Goal: Task Accomplishment & Management: Manage account settings

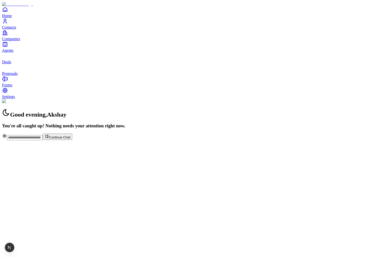
click at [16, 29] on span "Contacts" at bounding box center [9, 27] width 14 height 4
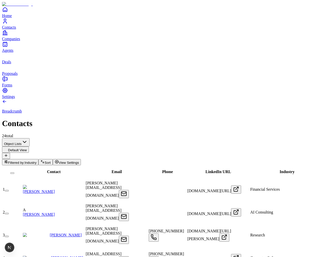
click at [13, 64] on link "Deals" at bounding box center [159, 58] width 315 height 11
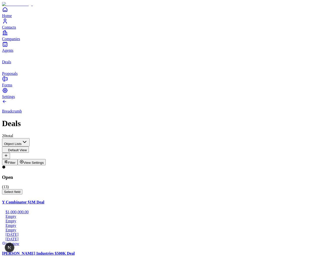
click at [25, 76] on link "Proposals" at bounding box center [159, 69] width 315 height 11
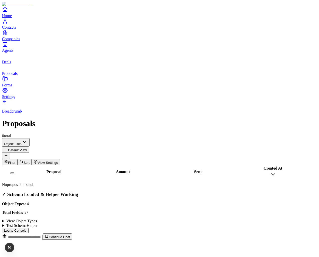
click at [250, 228] on summary "Test SchemaHelper" at bounding box center [159, 226] width 315 height 5
click at [250, 219] on summary "View Object Types" at bounding box center [159, 221] width 315 height 5
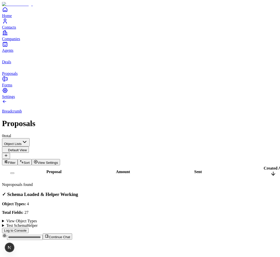
click at [8, 24] on icon "Contacts" at bounding box center [5, 21] width 6 height 6
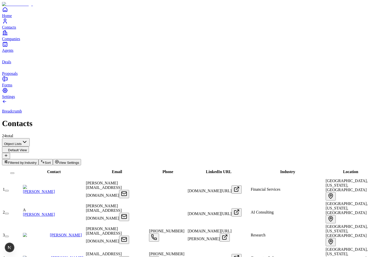
click at [12, 41] on link "Companies" at bounding box center [187, 35] width 371 height 11
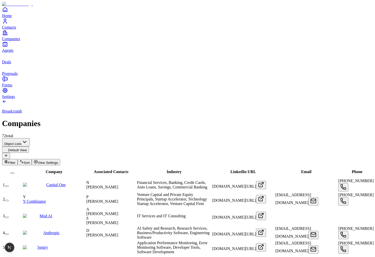
click at [11, 64] on span "Deals" at bounding box center [6, 62] width 9 height 4
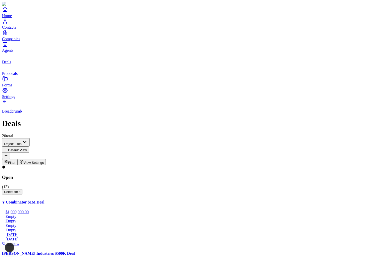
click at [16, 29] on span "Contacts" at bounding box center [9, 27] width 14 height 4
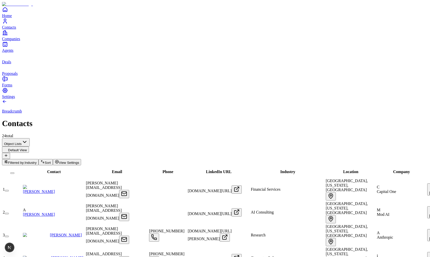
click at [25, 161] on span "Filtered by:" at bounding box center [16, 163] width 17 height 4
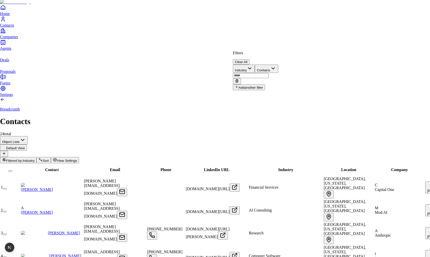
click at [249, 59] on button "Clear All" at bounding box center [241, 61] width 17 height 5
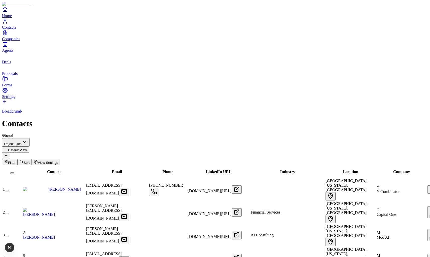
click at [112, 170] on span "Email" at bounding box center [117, 172] width 10 height 4
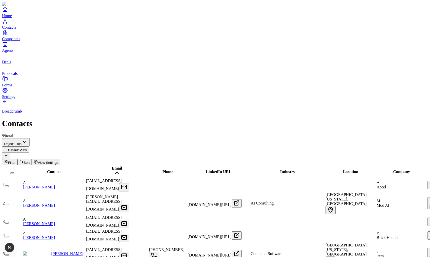
click at [112, 166] on span "Email" at bounding box center [117, 168] width 10 height 4
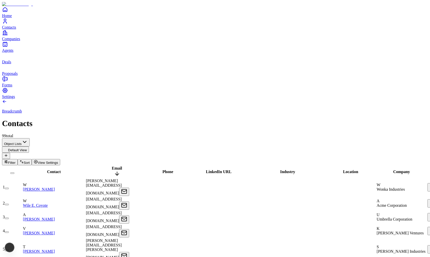
click at [112, 166] on span "Email" at bounding box center [117, 168] width 10 height 4
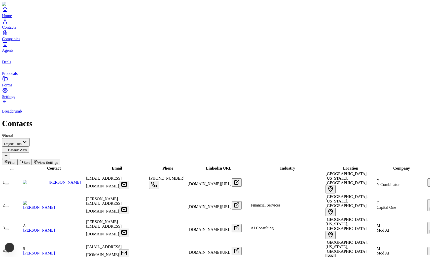
click at [50, 166] on span "Contact" at bounding box center [54, 168] width 14 height 4
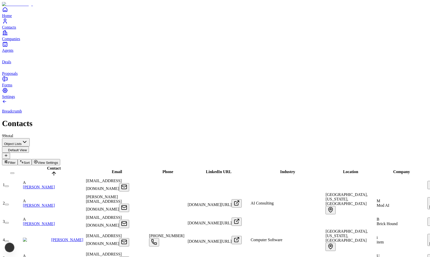
click at [50, 166] on span "Contact" at bounding box center [54, 168] width 14 height 4
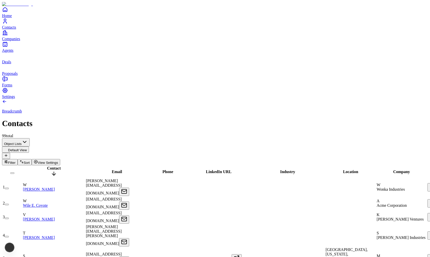
click at [50, 166] on span "Contact" at bounding box center [54, 168] width 14 height 4
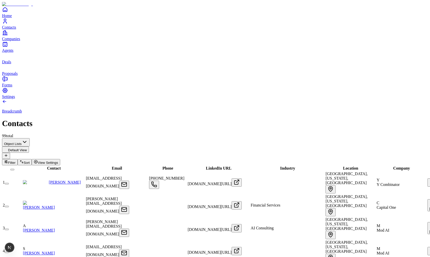
click at [171, 166] on span "Phone" at bounding box center [167, 168] width 11 height 4
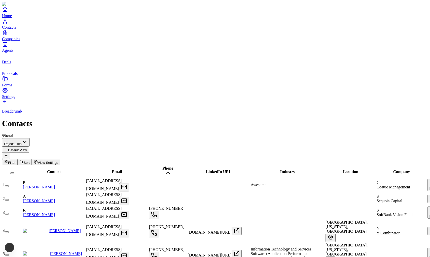
click at [171, 166] on span "Phone" at bounding box center [167, 168] width 11 height 4
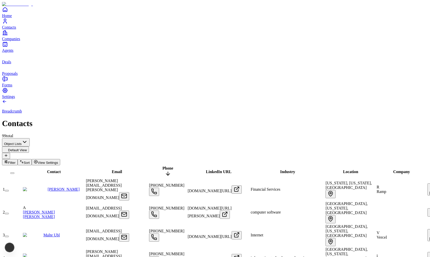
click at [171, 166] on span "Phone" at bounding box center [167, 168] width 11 height 4
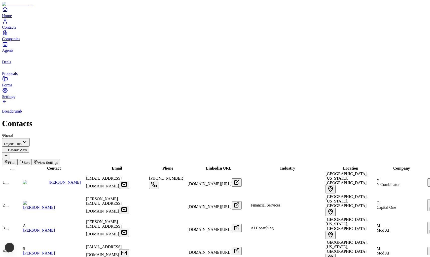
click at [217, 166] on span "LinkedIn URL" at bounding box center [219, 168] width 26 height 4
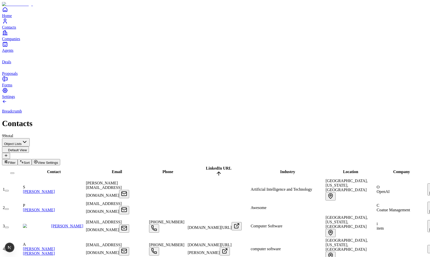
click at [217, 166] on span "LinkedIn URL" at bounding box center [219, 168] width 26 height 4
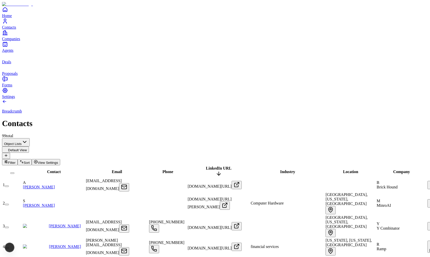
click at [217, 166] on span "LinkedIn URL" at bounding box center [219, 168] width 26 height 4
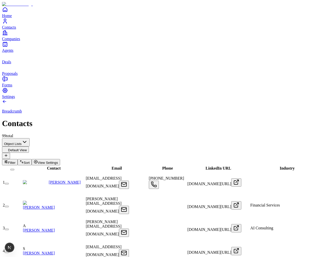
click at [215, 166] on span "LinkedIn URL" at bounding box center [219, 168] width 26 height 4
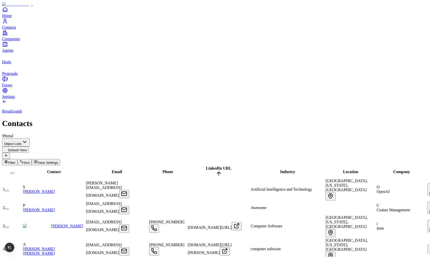
click at [19, 41] on span "Companies" at bounding box center [11, 39] width 18 height 4
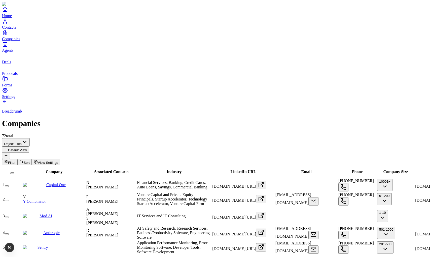
click at [5, 29] on link "Contacts" at bounding box center [215, 23] width 426 height 11
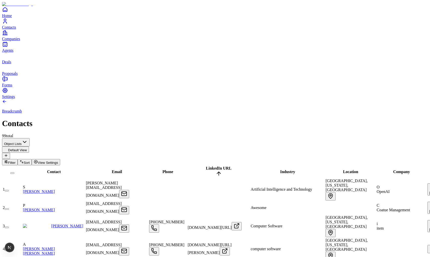
click at [15, 41] on link "Companies" at bounding box center [215, 35] width 426 height 11
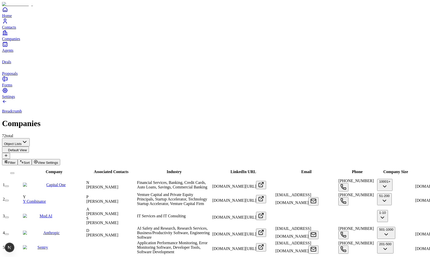
click at [11, 64] on span "Deals" at bounding box center [6, 62] width 9 height 4
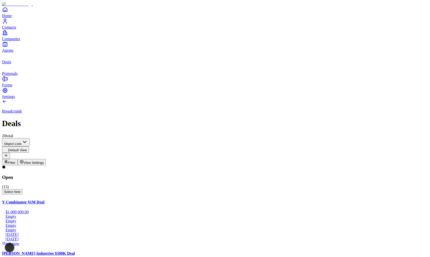
click at [18, 76] on span "Proposals" at bounding box center [10, 73] width 16 height 4
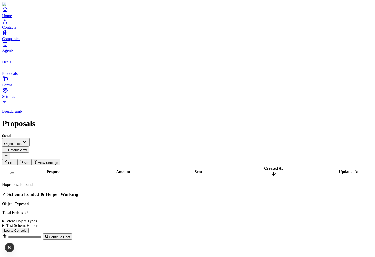
click at [43, 240] on input "text" at bounding box center [25, 237] width 36 height 5
type input "**********"
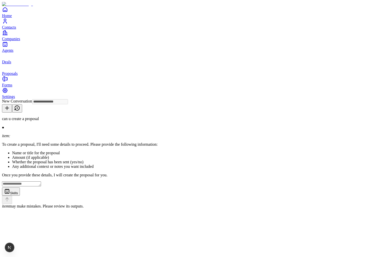
type input "**********"
click at [41, 187] on textarea at bounding box center [21, 184] width 39 height 5
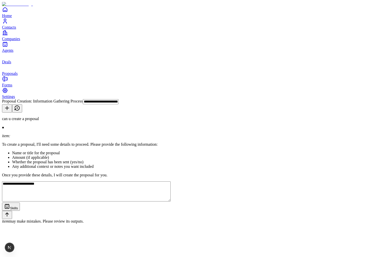
type textarea "**********"
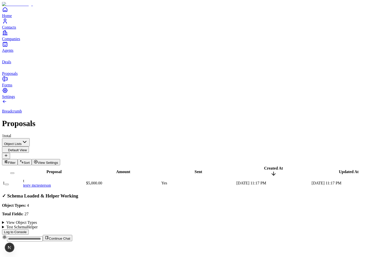
click at [70, 241] on span "Continue Chat" at bounding box center [59, 239] width 21 height 4
click at [22, 240] on button at bounding box center [17, 244] width 10 height 8
type input "**********"
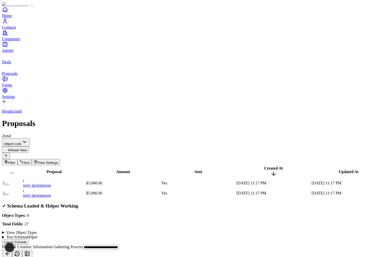
scroll to position [54, 0]
click at [70, 247] on span "Continue Chat" at bounding box center [59, 249] width 21 height 4
click at [9, 194] on button "button" at bounding box center [7, 195] width 4 height 2
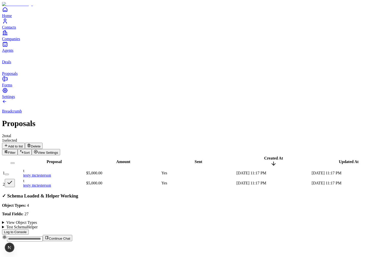
click at [43, 143] on button "Delete" at bounding box center [34, 146] width 18 height 6
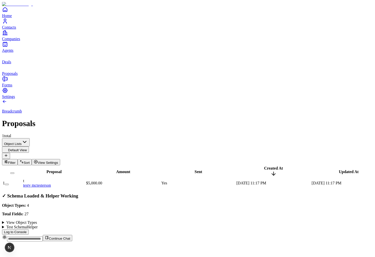
click at [11, 64] on span "Deals" at bounding box center [6, 62] width 9 height 4
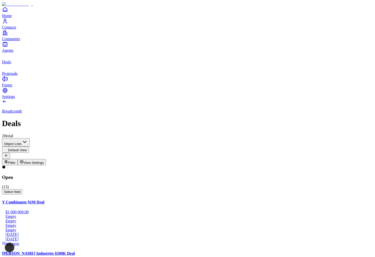
click at [13, 53] on span "Agents" at bounding box center [7, 50] width 11 height 4
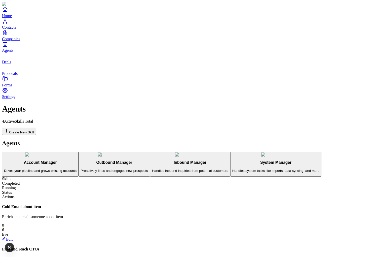
click at [19, 41] on link "Companies" at bounding box center [187, 35] width 371 height 11
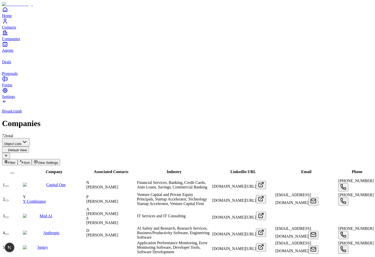
click at [16, 29] on span "Contacts" at bounding box center [9, 27] width 14 height 4
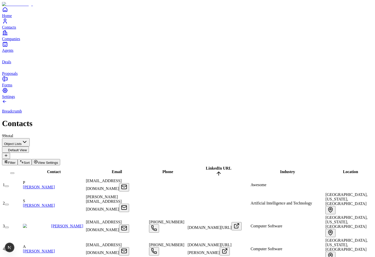
click at [12, 41] on link "Companies" at bounding box center [187, 35] width 371 height 11
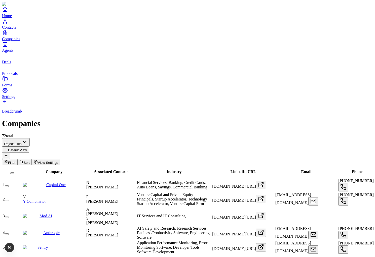
click at [13, 29] on link "Contacts" at bounding box center [187, 23] width 371 height 11
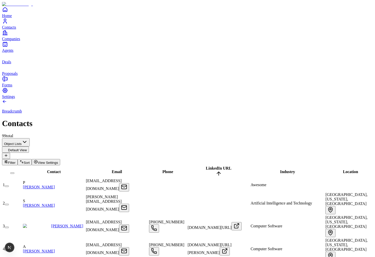
click at [14, 41] on link "Companies" at bounding box center [187, 35] width 371 height 11
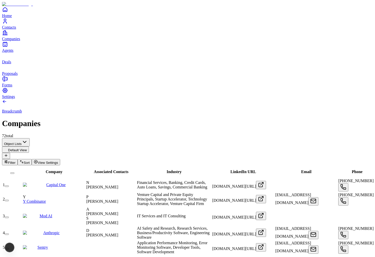
click at [23, 64] on link "Deals" at bounding box center [187, 58] width 371 height 11
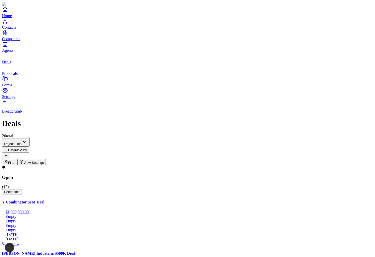
click at [25, 41] on link "Companies" at bounding box center [187, 35] width 371 height 11
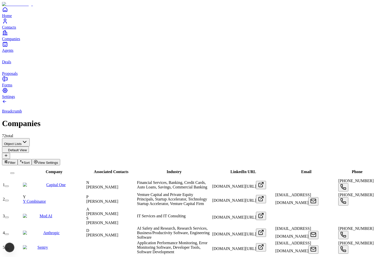
click at [16, 29] on span "Contacts" at bounding box center [9, 27] width 14 height 4
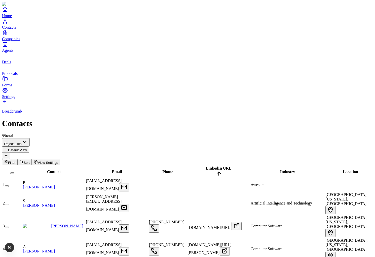
click at [16, 161] on span "Filter" at bounding box center [12, 163] width 8 height 4
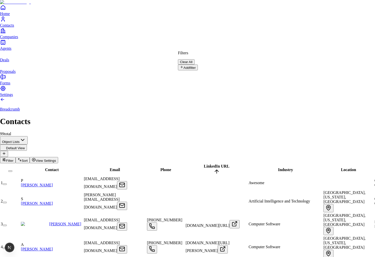
click at [198, 65] on button "Add filter" at bounding box center [188, 68] width 20 height 6
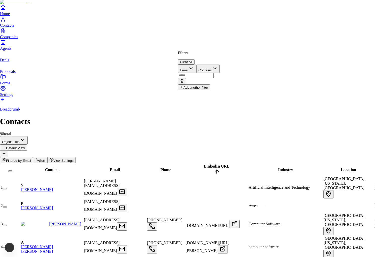
click at [194, 59] on button "Clear All" at bounding box center [186, 61] width 17 height 5
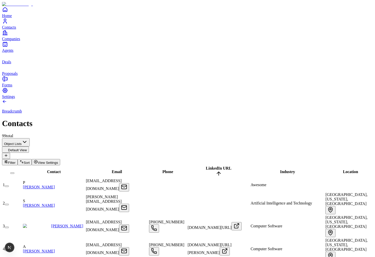
click at [47, 170] on span "Contact" at bounding box center [54, 172] width 14 height 4
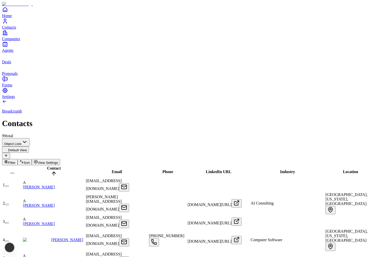
click at [47, 166] on span "Contact" at bounding box center [54, 168] width 14 height 4
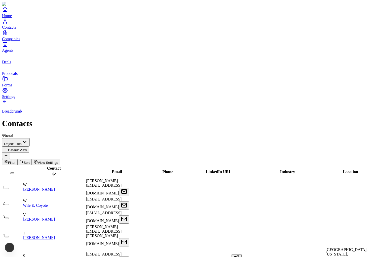
click at [47, 166] on span "Contact" at bounding box center [54, 168] width 14 height 4
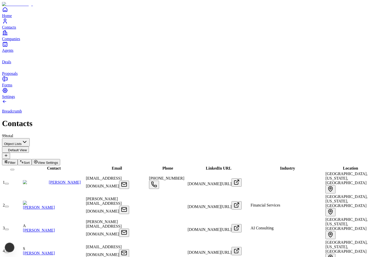
click at [112, 166] on span "Email" at bounding box center [117, 168] width 10 height 4
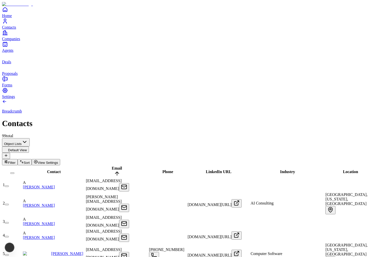
click at [112, 166] on span "Email" at bounding box center [117, 168] width 10 height 4
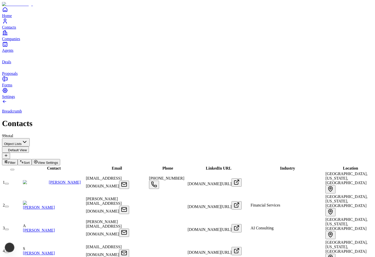
click at [16, 161] on span "Filter" at bounding box center [12, 163] width 8 height 4
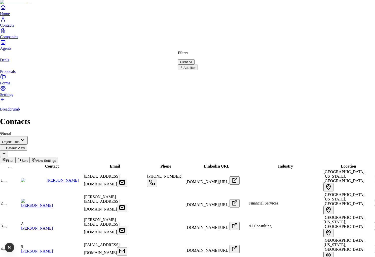
click at [198, 69] on button "Add filter" at bounding box center [188, 68] width 20 height 6
click at [196, 65] on button "Email" at bounding box center [187, 69] width 18 height 8
click at [214, 73] on input "text" at bounding box center [196, 75] width 36 height 5
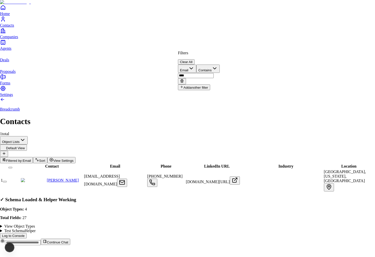
type input "****"
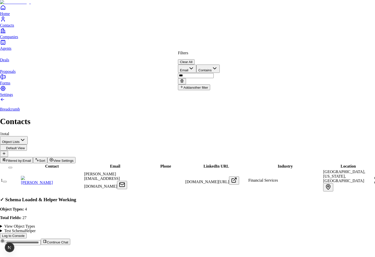
type input "***"
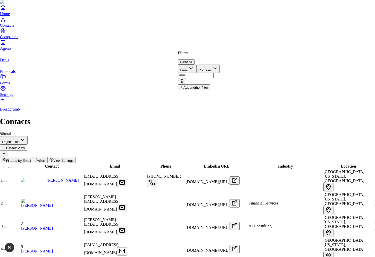
click at [220, 56] on div "Filters Clear All" at bounding box center [199, 58] width 42 height 14
click at [194, 59] on button "Clear All" at bounding box center [186, 61] width 17 height 5
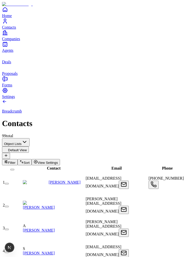
click at [13, 41] on link "Companies" at bounding box center [93, 35] width 183 height 11
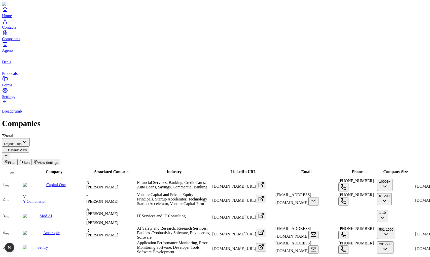
click at [14, 29] on link "Contacts" at bounding box center [215, 23] width 426 height 11
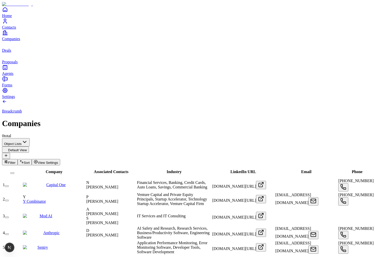
click at [167, 170] on span "Industry" at bounding box center [174, 172] width 15 height 4
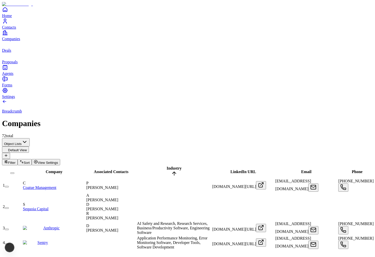
click at [167, 166] on span "Industry" at bounding box center [174, 168] width 15 height 4
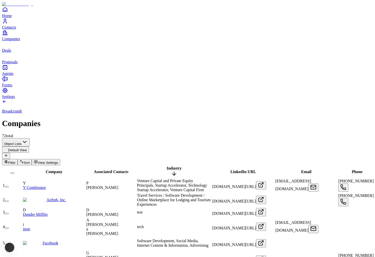
click at [167, 166] on span "Industry" at bounding box center [174, 168] width 15 height 4
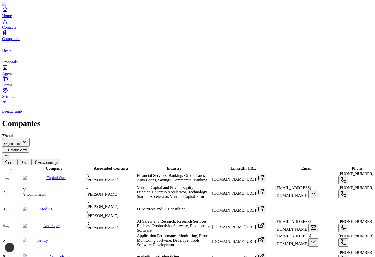
click at [16, 161] on span "Filter" at bounding box center [12, 163] width 8 height 4
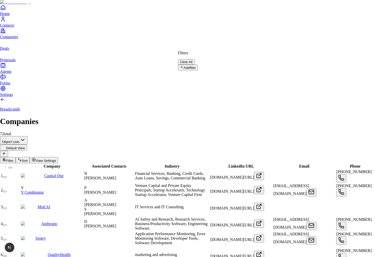
click at [198, 69] on button "Add filter" at bounding box center [188, 68] width 20 height 6
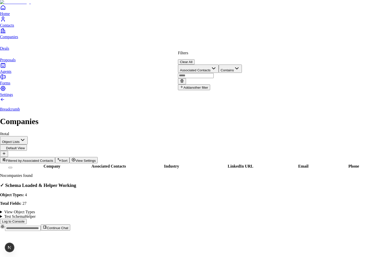
click at [194, 59] on button "Clear All" at bounding box center [186, 61] width 17 height 5
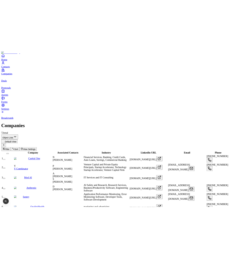
scroll to position [0, 241]
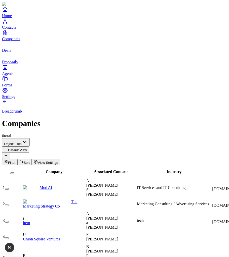
click at [125, 170] on span "Associated Contacts" at bounding box center [111, 172] width 34 height 4
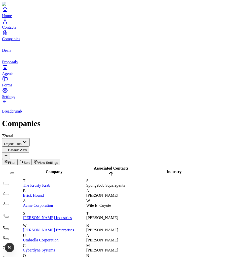
click at [125, 166] on span "Associated Contacts" at bounding box center [111, 168] width 34 height 4
click at [167, 170] on span "Industry" at bounding box center [174, 172] width 15 height 4
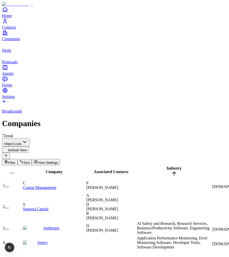
click at [167, 166] on span "Industry" at bounding box center [174, 168] width 15 height 4
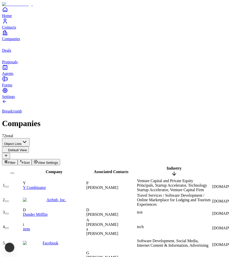
click at [167, 166] on span "Industry" at bounding box center [174, 168] width 15 height 4
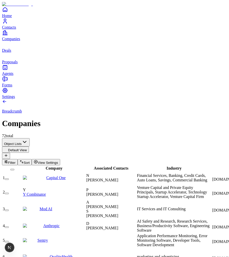
click at [49, 166] on div "Company" at bounding box center [54, 168] width 62 height 5
click at [46, 166] on span "Company" at bounding box center [54, 168] width 17 height 4
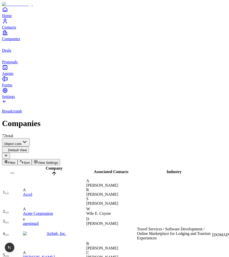
click at [46, 166] on span "Company" at bounding box center [54, 168] width 17 height 4
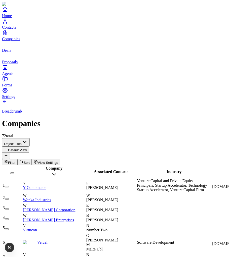
click at [46, 166] on span "Company" at bounding box center [54, 168] width 17 height 4
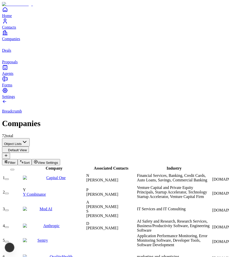
scroll to position [0, 123]
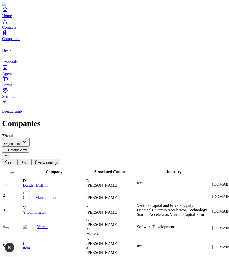
click at [47, 170] on span "Company" at bounding box center [54, 172] width 17 height 4
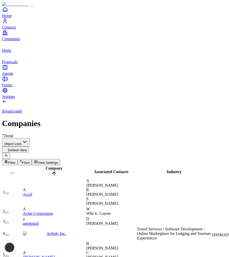
click at [47, 166] on span "Company" at bounding box center [54, 168] width 17 height 4
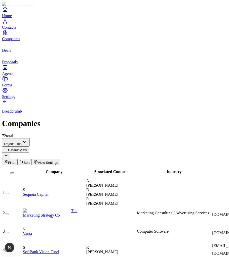
scroll to position [0, 176]
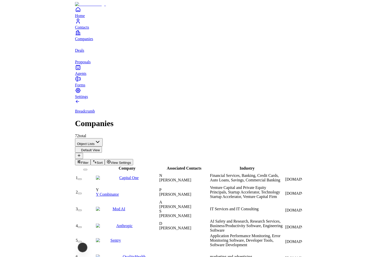
scroll to position [0, 108]
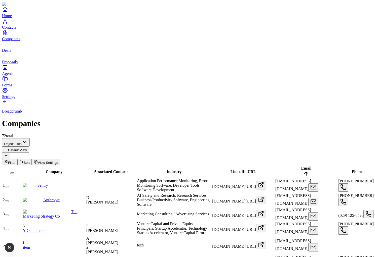
click at [229, 170] on span "Phone" at bounding box center [357, 172] width 11 height 4
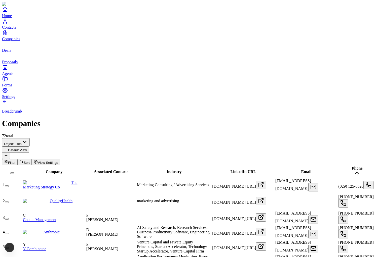
click at [229, 166] on span "Phone" at bounding box center [357, 168] width 11 height 4
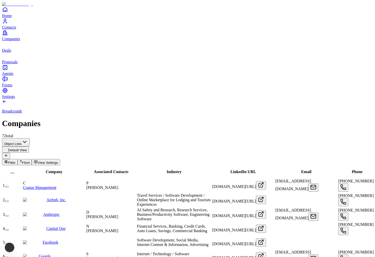
scroll to position [0, 320]
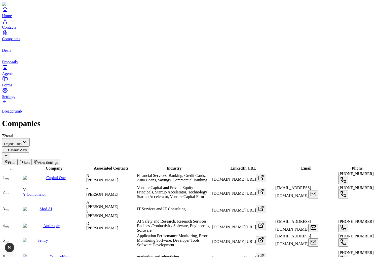
scroll to position [0, 0]
click at [128, 166] on span "Associated Contacts" at bounding box center [111, 168] width 34 height 4
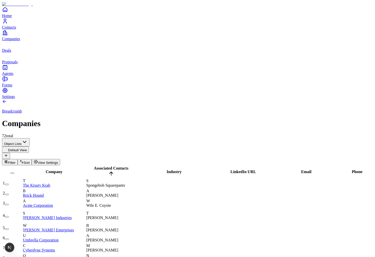
click at [127, 166] on span "Associated Contacts" at bounding box center [111, 168] width 34 height 4
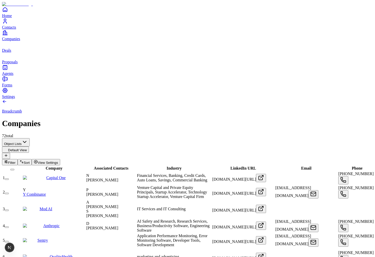
click at [47, 166] on span "Company" at bounding box center [54, 168] width 17 height 4
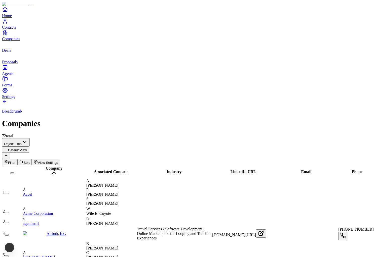
click at [47, 166] on span "Company" at bounding box center [54, 168] width 17 height 4
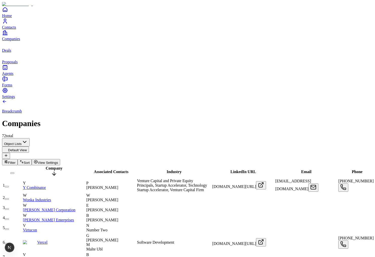
click at [47, 166] on span "Company" at bounding box center [54, 168] width 17 height 4
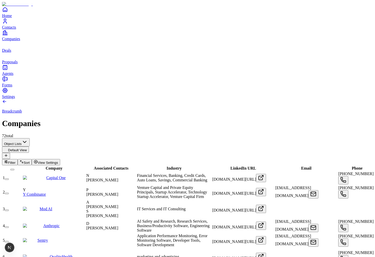
click at [117, 166] on div "Associated Contacts" at bounding box center [111, 168] width 50 height 5
click at [119, 166] on span "Associated Contacts" at bounding box center [111, 168] width 34 height 4
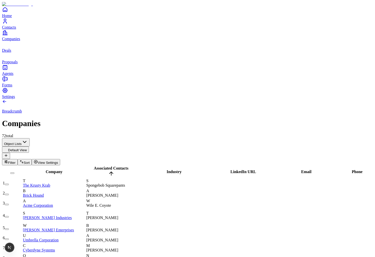
click at [167, 170] on span "Industry" at bounding box center [174, 172] width 15 height 4
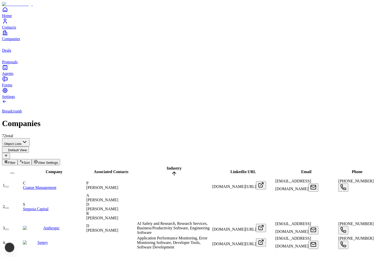
click at [229, 170] on span "LinkedIn URL" at bounding box center [243, 172] width 26 height 4
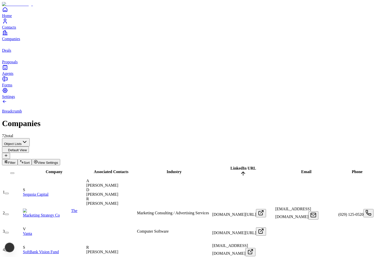
click at [229, 170] on div "Email" at bounding box center [306, 172] width 62 height 5
click at [229, 170] on span "Email" at bounding box center [306, 172] width 10 height 4
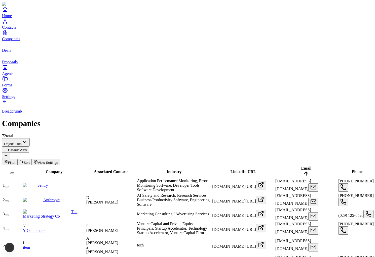
scroll to position [0, 59]
click at [16, 161] on span "Filter" at bounding box center [12, 163] width 8 height 4
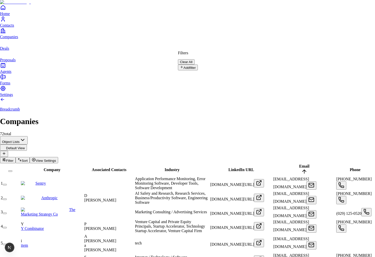
click at [198, 67] on button "Add filter" at bounding box center [188, 68] width 20 height 6
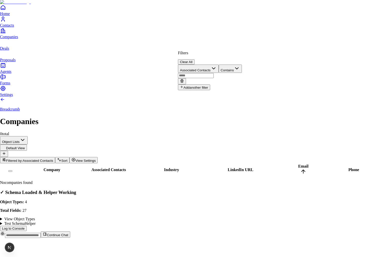
click at [199, 65] on button "Associated Contacts" at bounding box center [198, 69] width 41 height 8
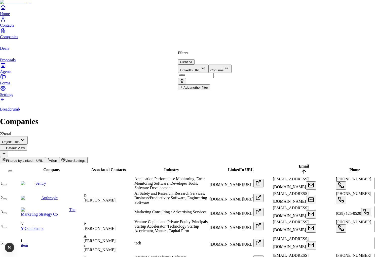
click at [194, 59] on button "Clear All" at bounding box center [186, 61] width 17 height 5
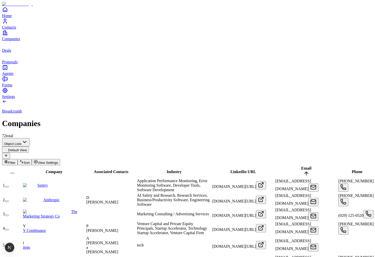
click at [229, 170] on span "LinkedIn URL" at bounding box center [243, 172] width 26 height 4
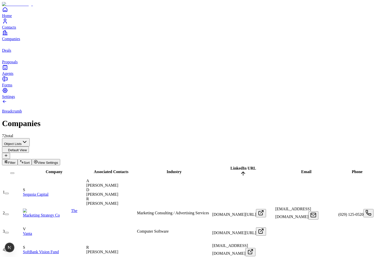
click at [229, 166] on span "LinkedIn URL" at bounding box center [243, 168] width 26 height 4
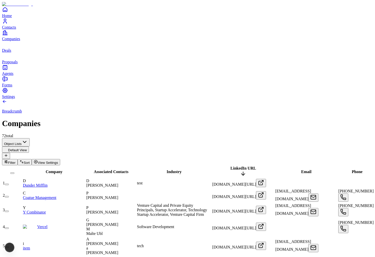
click at [229, 166] on span "LinkedIn URL" at bounding box center [243, 168] width 26 height 4
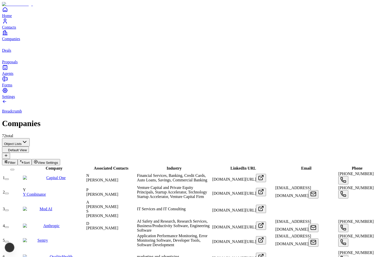
click at [167, 166] on span "Industry" at bounding box center [174, 168] width 15 height 4
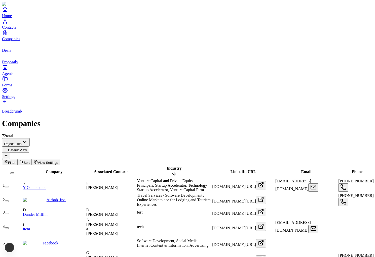
click at [167, 166] on span "Industry" at bounding box center [174, 168] width 15 height 4
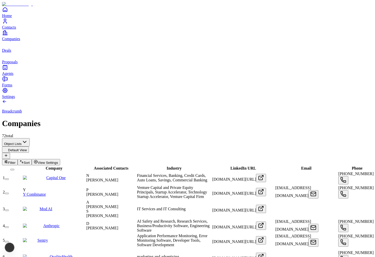
click at [56, 166] on div "Company" at bounding box center [54, 168] width 62 height 5
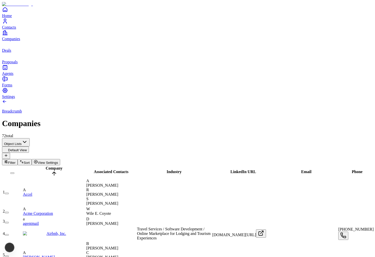
click at [56, 171] on icon at bounding box center [54, 174] width 6 height 6
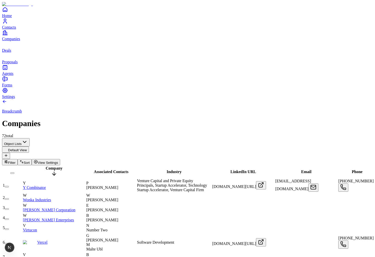
click at [46, 166] on span "Company" at bounding box center [54, 168] width 17 height 4
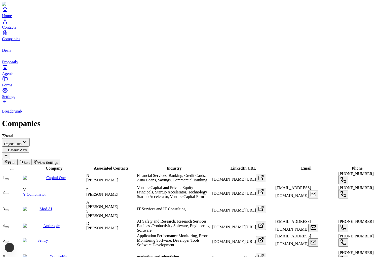
click at [167, 166] on span "Industry" at bounding box center [174, 168] width 15 height 4
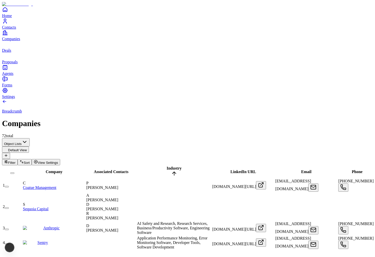
click at [167, 166] on span "Industry" at bounding box center [174, 168] width 15 height 4
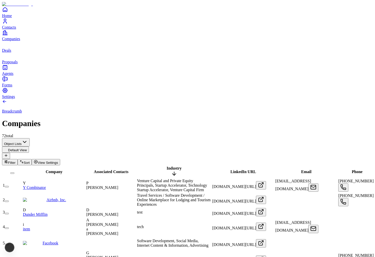
click at [167, 166] on span "Industry" at bounding box center [174, 168] width 15 height 4
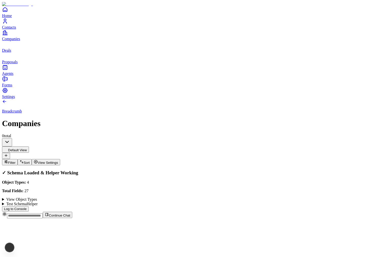
click at [229, 202] on summary "View Object Types" at bounding box center [187, 199] width 371 height 5
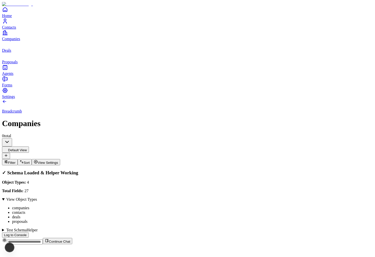
click at [229, 233] on summary "Test SchemaHelper" at bounding box center [187, 230] width 371 height 5
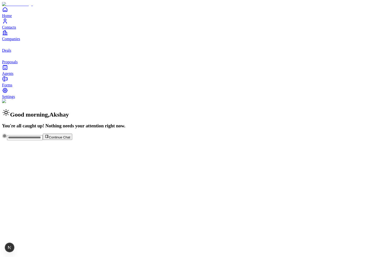
click at [16, 29] on span "Contacts" at bounding box center [9, 27] width 14 height 4
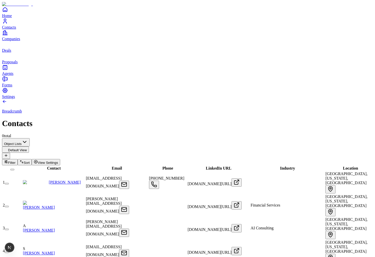
click at [47, 166] on span "Contact" at bounding box center [54, 168] width 14 height 4
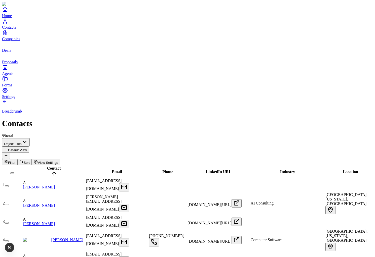
click at [47, 166] on span "Contact" at bounding box center [54, 168] width 14 height 4
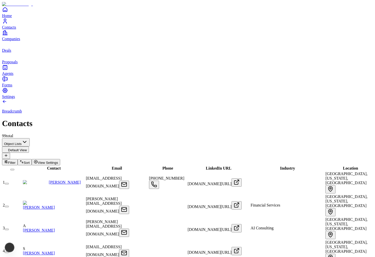
click at [112, 166] on span "Email" at bounding box center [117, 168] width 10 height 4
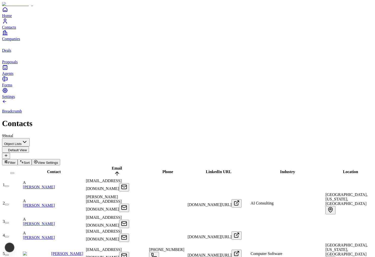
click at [112, 166] on span "Email" at bounding box center [117, 168] width 10 height 4
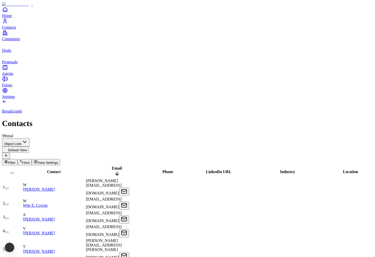
click at [112, 166] on span "Email" at bounding box center [117, 168] width 10 height 4
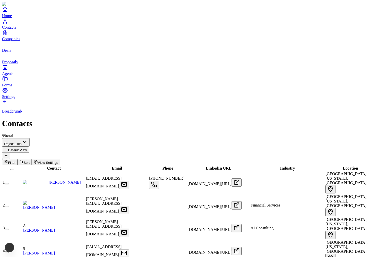
click at [172, 166] on span "Phone" at bounding box center [167, 168] width 11 height 4
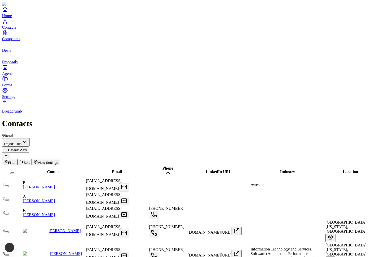
click at [172, 166] on span "Phone" at bounding box center [167, 168] width 11 height 4
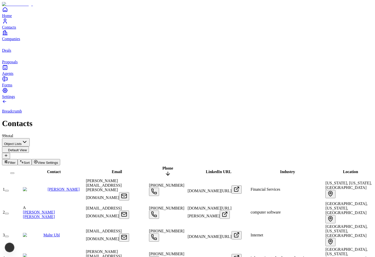
click at [172, 166] on span "Phone" at bounding box center [167, 168] width 11 height 4
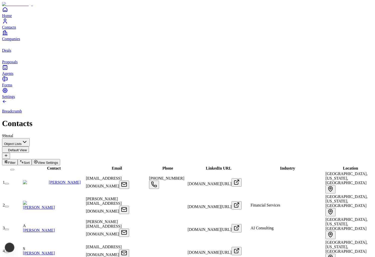
click at [215, 166] on span "LinkedIn URL" at bounding box center [219, 168] width 26 height 4
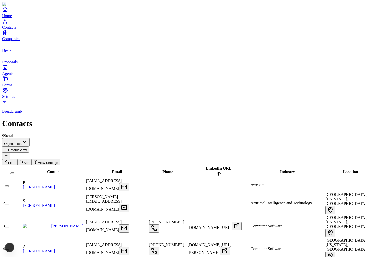
click at [215, 166] on span "LinkedIn URL" at bounding box center [219, 168] width 26 height 4
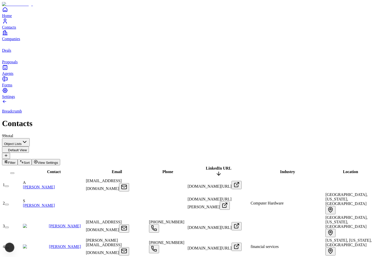
click at [215, 166] on span "LinkedIn URL" at bounding box center [219, 168] width 26 height 4
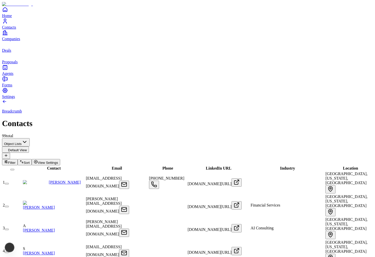
scroll to position [0, 317]
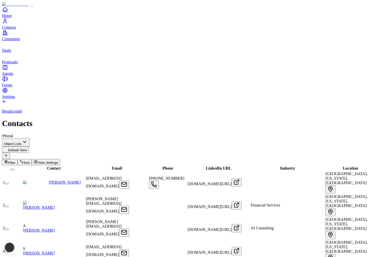
scroll to position [0, 372]
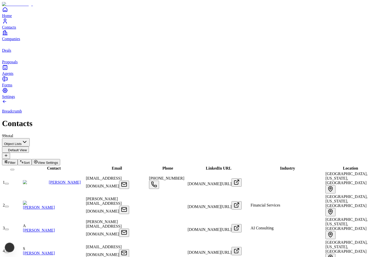
scroll to position [0, 0]
click at [13, 41] on link "Companies" at bounding box center [187, 35] width 371 height 11
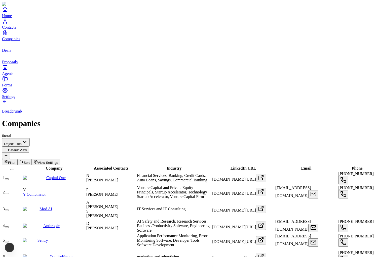
click at [8, 47] on icon "deals" at bounding box center [5, 44] width 6 height 6
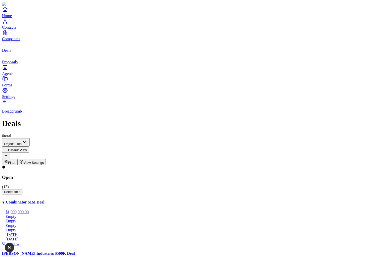
click at [18, 41] on span "Companies" at bounding box center [11, 39] width 18 height 4
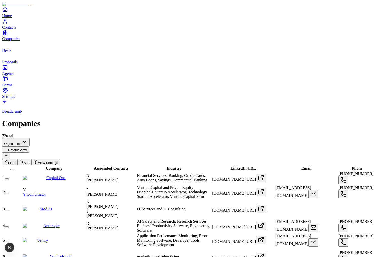
click at [51, 166] on span "Company" at bounding box center [54, 168] width 17 height 4
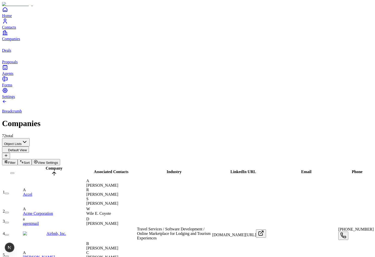
click at [51, 166] on span "Company" at bounding box center [54, 168] width 17 height 4
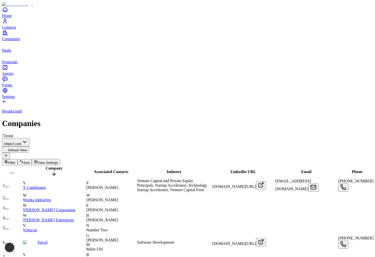
click at [51, 166] on span "Company" at bounding box center [54, 168] width 17 height 4
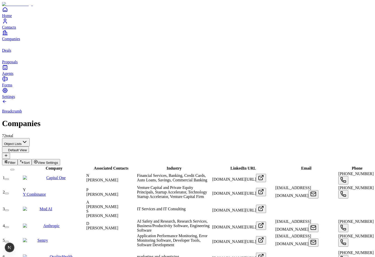
click at [120, 166] on span "Associated Contacts" at bounding box center [111, 168] width 34 height 4
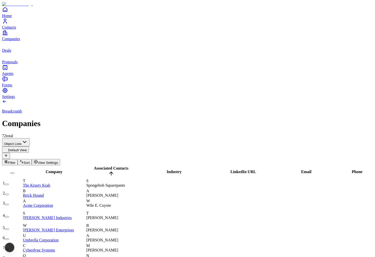
click at [120, 166] on span "Associated Contacts" at bounding box center [111, 168] width 34 height 4
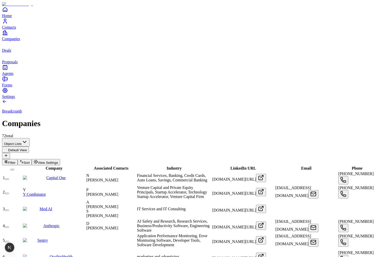
click at [48, 166] on span "Company" at bounding box center [54, 168] width 17 height 4
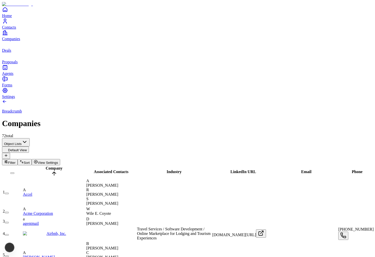
click at [48, 166] on span "Company" at bounding box center [54, 168] width 17 height 4
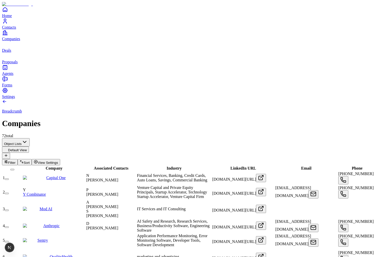
scroll to position [0, 104]
click at [230, 166] on span "LinkedIn URL" at bounding box center [243, 168] width 26 height 4
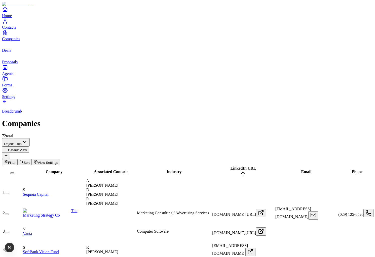
click at [46, 170] on span "Company" at bounding box center [54, 172] width 17 height 4
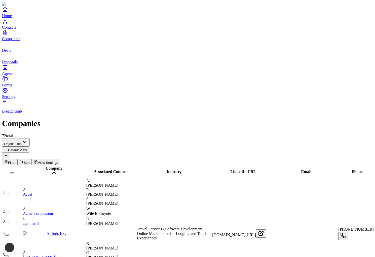
click at [46, 166] on span "Company" at bounding box center [54, 168] width 17 height 4
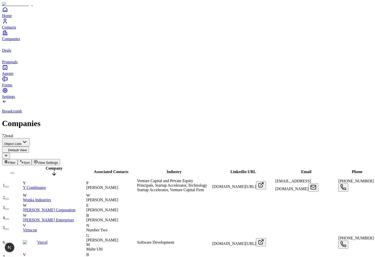
click at [46, 166] on span "Company" at bounding box center [54, 168] width 17 height 4
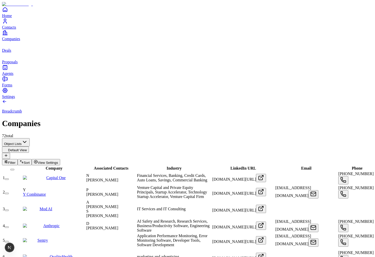
scroll to position [0, 0]
click at [128, 166] on div "Associated Contacts" at bounding box center [111, 168] width 50 height 5
click at [167, 166] on span "Industry" at bounding box center [174, 168] width 15 height 4
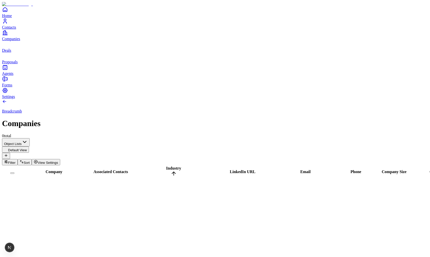
click at [15, 29] on link "Contacts" at bounding box center [215, 23] width 426 height 11
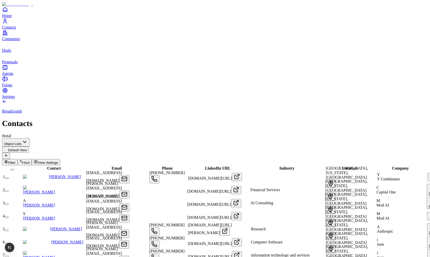
click at [112, 166] on span "Email" at bounding box center [117, 168] width 10 height 4
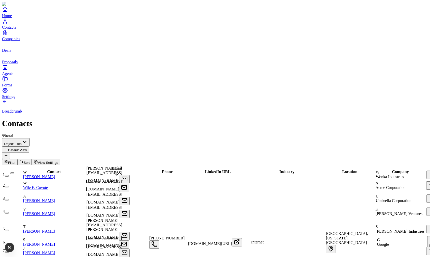
click at [47, 170] on span "Contact" at bounding box center [54, 172] width 14 height 4
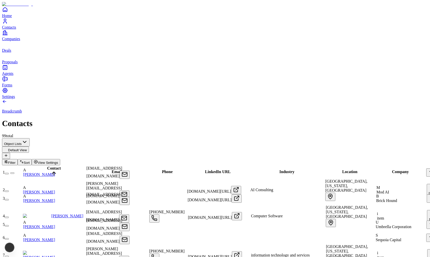
click at [47, 166] on span "Contact" at bounding box center [54, 168] width 14 height 4
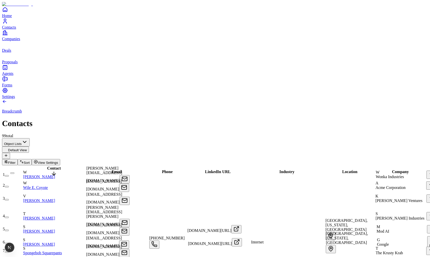
click at [47, 166] on span "Contact" at bounding box center [54, 168] width 14 height 4
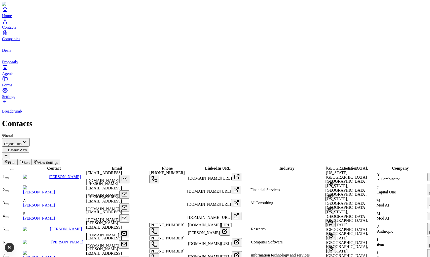
click at [217, 166] on div "LinkedIn URL" at bounding box center [218, 168] width 62 height 5
click at [214, 166] on span "LinkedIn URL" at bounding box center [218, 168] width 26 height 4
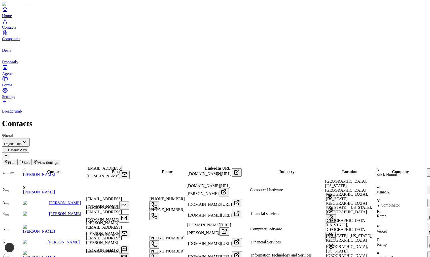
click at [214, 166] on span "LinkedIn URL" at bounding box center [218, 168] width 26 height 4
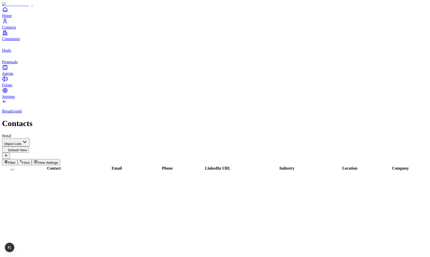
scroll to position [1101, 0]
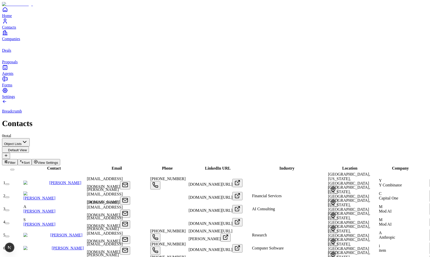
click at [60, 198] on td "A [PERSON_NAME]" at bounding box center [54, 209] width 63 height 22
click at [101, 201] on div "[PERSON_NAME][EMAIL_ADDRESS][DOMAIN_NAME]" at bounding box center [118, 209] width 62 height 17
click at [169, 166] on span "Phone" at bounding box center [167, 168] width 11 height 4
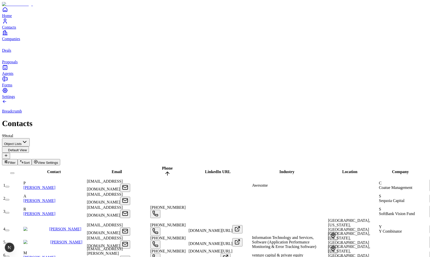
click at [112, 170] on span "Email" at bounding box center [117, 172] width 10 height 4
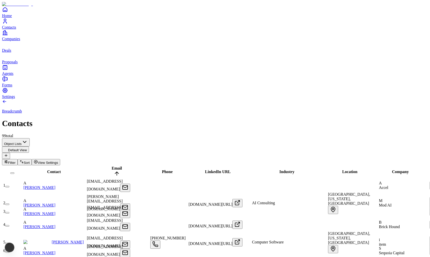
click at [112, 166] on span "Email" at bounding box center [117, 168] width 10 height 4
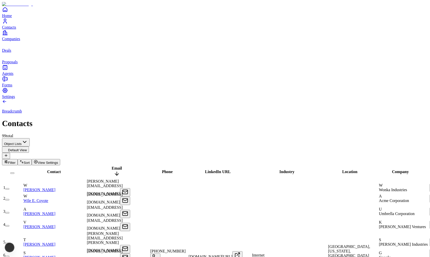
click at [112, 166] on span "Email" at bounding box center [117, 168] width 10 height 4
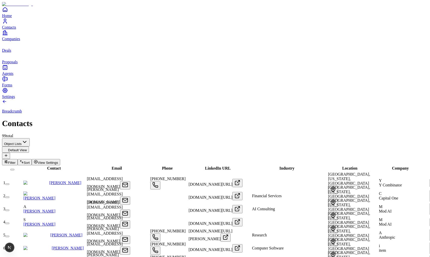
click at [46, 166] on div "Contact" at bounding box center [54, 168] width 62 height 5
click at [47, 166] on span "Contact" at bounding box center [54, 168] width 14 height 4
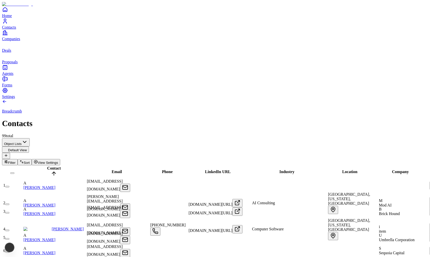
click at [47, 166] on span "Contact" at bounding box center [54, 168] width 14 height 4
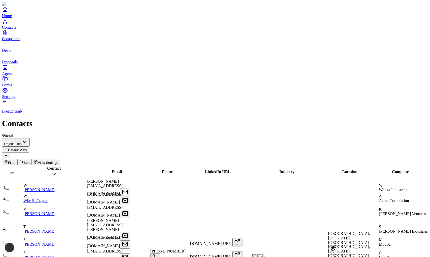
click at [47, 166] on span "Contact" at bounding box center [54, 168] width 14 height 4
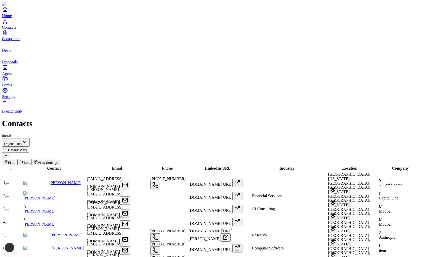
click at [50, 166] on span "Contact" at bounding box center [54, 168] width 14 height 4
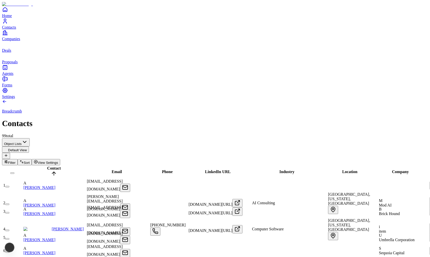
click at [50, 166] on span "Contact" at bounding box center [54, 168] width 14 height 4
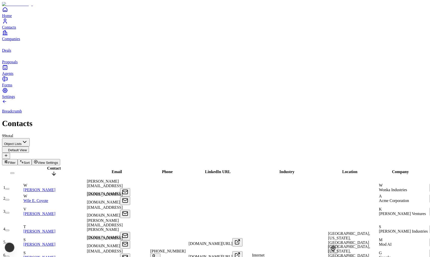
click at [50, 166] on span "Contact" at bounding box center [54, 168] width 14 height 4
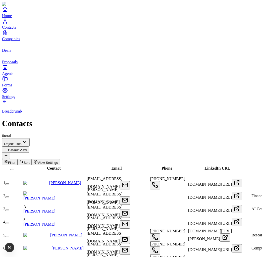
click at [112, 166] on span "Email" at bounding box center [117, 168] width 10 height 4
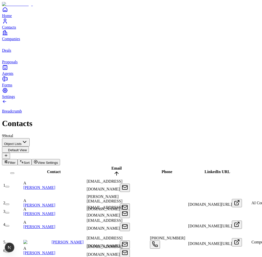
click at [170, 170] on span "Phone" at bounding box center [167, 172] width 11 height 4
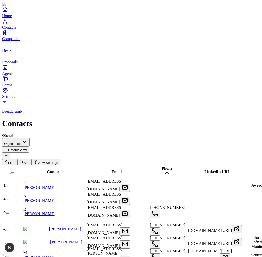
click at [213, 170] on div "LinkedIn URL" at bounding box center [218, 172] width 62 height 5
click at [213, 170] on span "LinkedIn URL" at bounding box center [218, 172] width 26 height 4
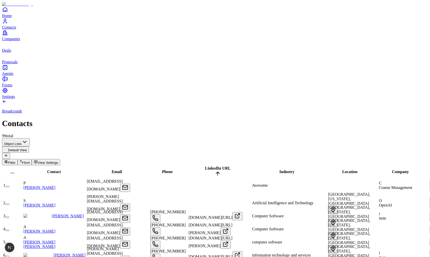
click at [262, 170] on span "Industry" at bounding box center [286, 172] width 15 height 4
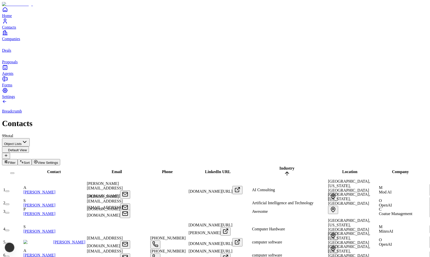
click at [262, 166] on span "Industry" at bounding box center [286, 168] width 15 height 4
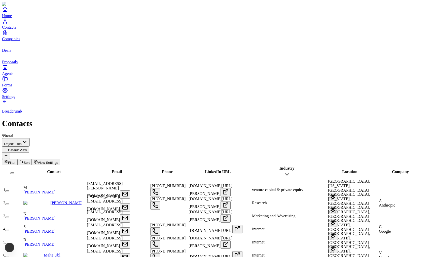
click at [262, 166] on span "Industry" at bounding box center [286, 168] width 15 height 4
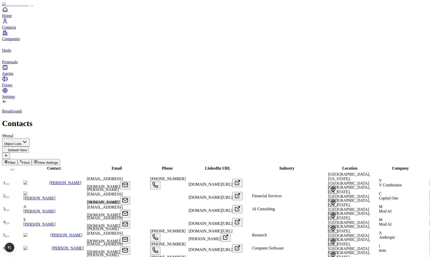
click at [111, 166] on div "Email" at bounding box center [117, 168] width 62 height 5
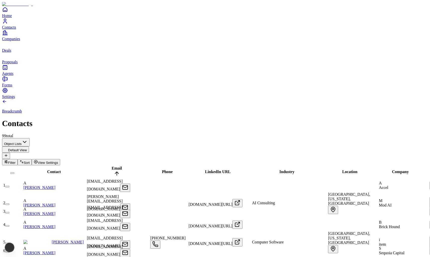
click at [112, 166] on span "Email" at bounding box center [117, 168] width 10 height 4
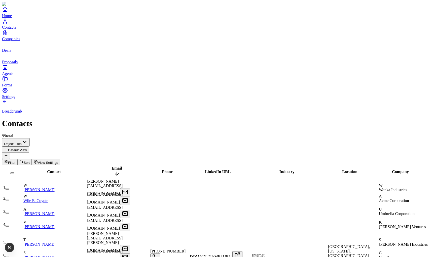
click at [112, 166] on span "Email" at bounding box center [117, 168] width 10 height 4
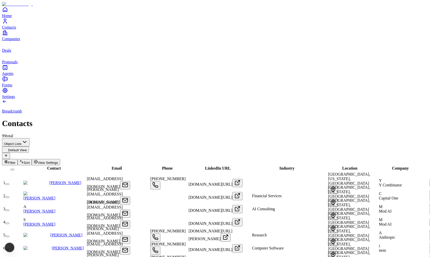
click at [47, 166] on span "Contact" at bounding box center [54, 168] width 14 height 4
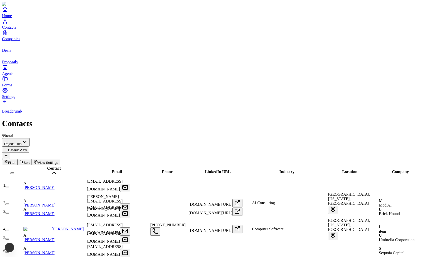
click at [47, 166] on span "Contact" at bounding box center [54, 168] width 14 height 4
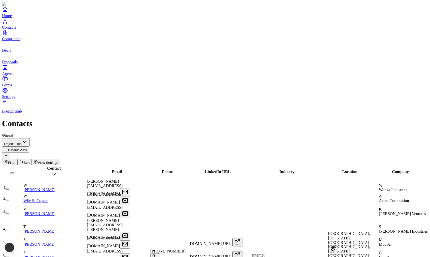
click at [47, 166] on span "Contact" at bounding box center [54, 168] width 14 height 4
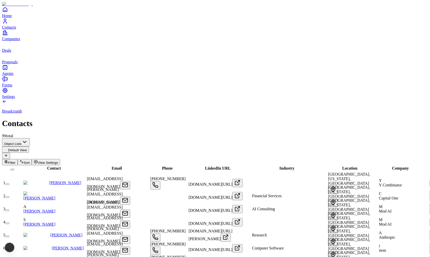
click at [8, 36] on icon "Companies" at bounding box center [5, 33] width 6 height 6
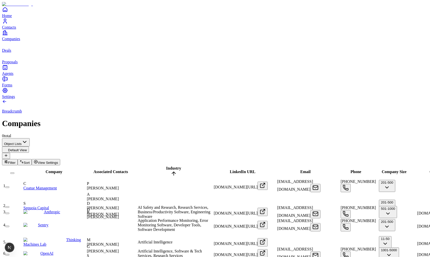
click at [11, 29] on link "Contacts" at bounding box center [215, 23] width 426 height 11
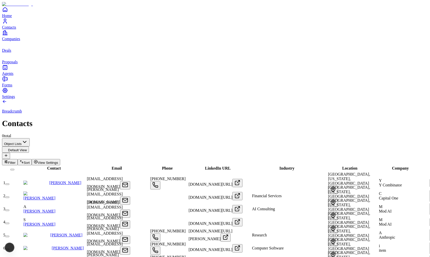
click at [12, 41] on link "Companies" at bounding box center [215, 35] width 426 height 11
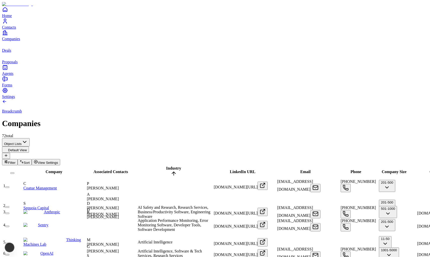
click at [11, 53] on span "Deals" at bounding box center [6, 50] width 9 height 4
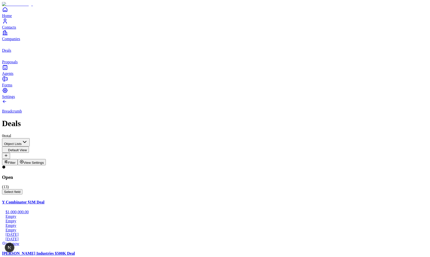
click at [16, 29] on span "Contacts" at bounding box center [9, 27] width 14 height 4
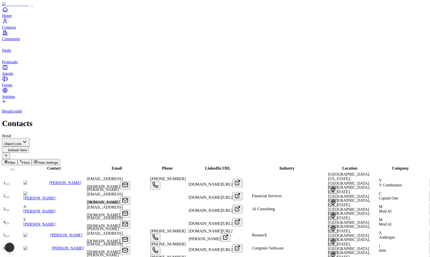
click at [12, 41] on link "Companies" at bounding box center [215, 35] width 426 height 11
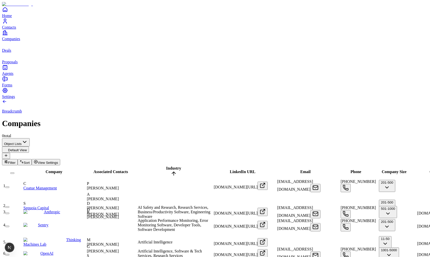
click at [16, 29] on span "Contacts" at bounding box center [9, 27] width 14 height 4
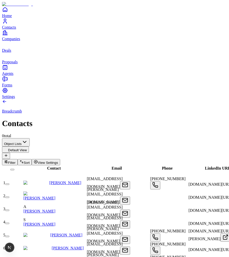
click at [47, 166] on span "Contact" at bounding box center [54, 168] width 14 height 4
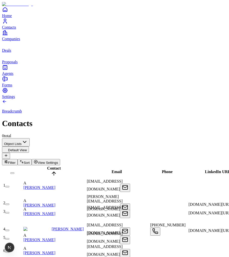
click at [112, 170] on span "Email" at bounding box center [117, 172] width 10 height 4
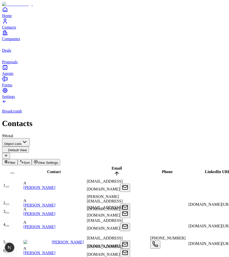
click at [49, 170] on span "Contact" at bounding box center [54, 172] width 14 height 4
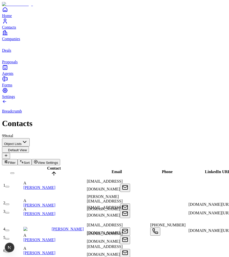
scroll to position [0, 52]
click at [205, 170] on span "LinkedIn URL" at bounding box center [218, 172] width 26 height 4
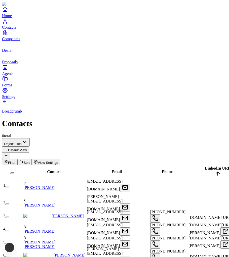
scroll to position [0, 80]
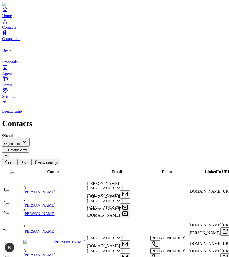
scroll to position [0, 157]
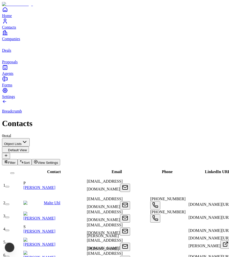
click at [112, 170] on span "Email" at bounding box center [117, 172] width 10 height 4
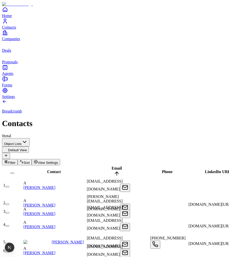
click at [170, 170] on span "Phone" at bounding box center [167, 172] width 11 height 4
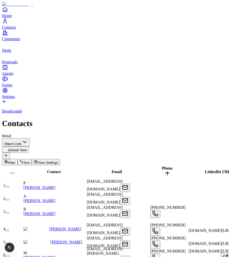
scroll to position [0, 32]
click at [187, 170] on div "LinkedIn URL" at bounding box center [218, 172] width 62 height 5
click at [205, 170] on span "LinkedIn URL" at bounding box center [218, 172] width 26 height 4
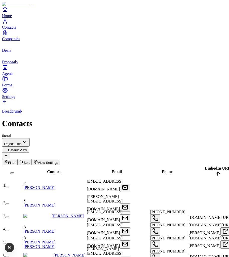
scroll to position [0, 100]
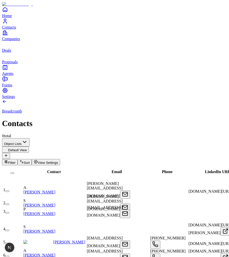
scroll to position [0, 340]
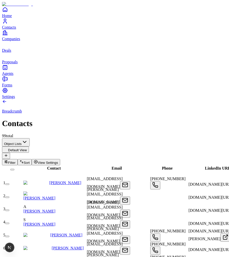
scroll to position [0, 0]
click at [112, 166] on span "Email" at bounding box center [117, 168] width 10 height 4
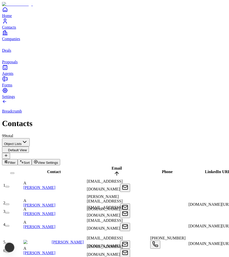
click at [112, 166] on span "Email" at bounding box center [117, 168] width 10 height 4
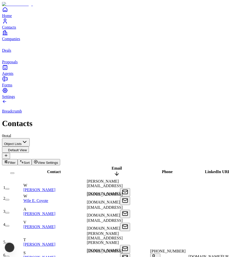
click at [112, 166] on span "Email" at bounding box center [117, 168] width 10 height 4
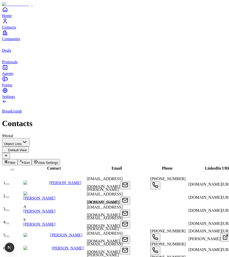
click at [51, 166] on span "Contact" at bounding box center [54, 168] width 14 height 4
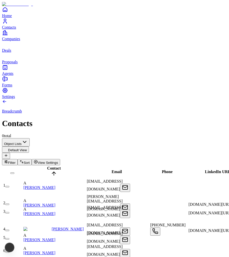
click at [51, 166] on span "Contact" at bounding box center [54, 168] width 14 height 4
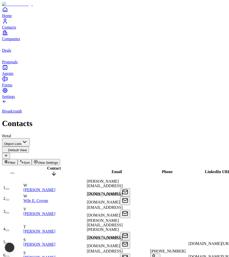
click at [51, 166] on span "Contact" at bounding box center [54, 168] width 14 height 4
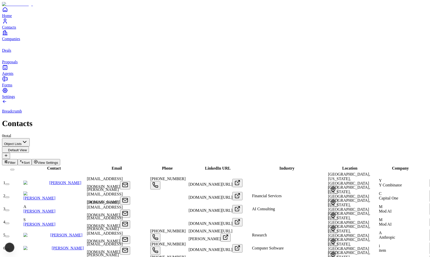
click at [112, 166] on span "Email" at bounding box center [117, 168] width 10 height 4
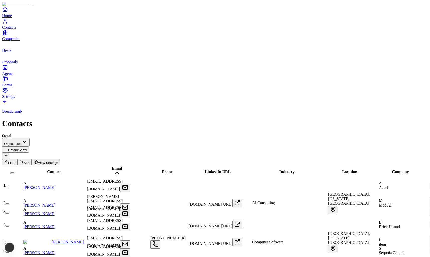
click at [112, 166] on span "Email" at bounding box center [117, 168] width 10 height 4
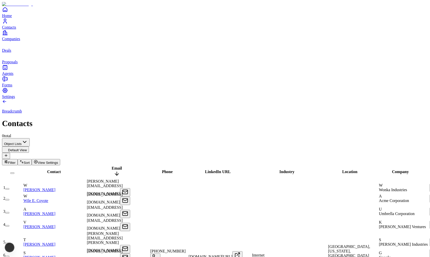
click at [112, 166] on div "Email" at bounding box center [117, 172] width 62 height 12
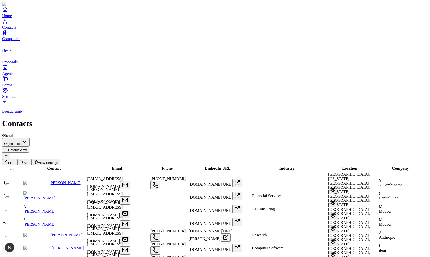
click at [173, 166] on span "Phone" at bounding box center [167, 168] width 11 height 4
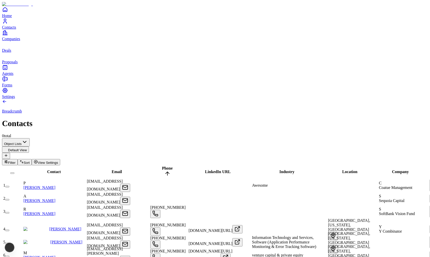
click at [173, 166] on span "Phone" at bounding box center [167, 168] width 11 height 4
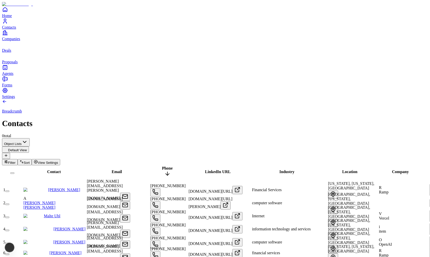
click at [173, 166] on span "Phone" at bounding box center [167, 168] width 11 height 4
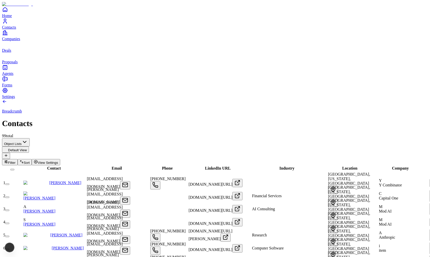
click at [217, 166] on span "LinkedIn URL" at bounding box center [218, 168] width 26 height 4
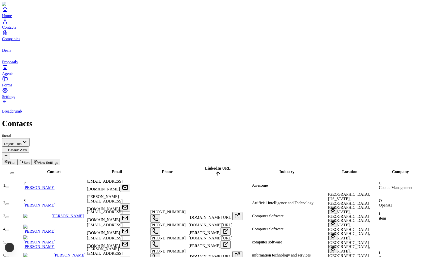
click at [217, 166] on span "LinkedIn URL" at bounding box center [218, 168] width 26 height 4
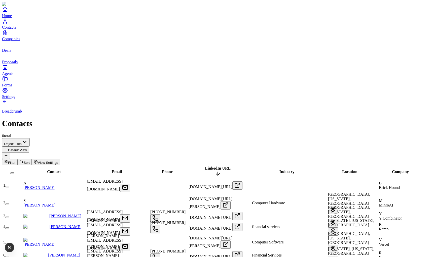
click at [217, 166] on span "LinkedIn URL" at bounding box center [218, 168] width 26 height 4
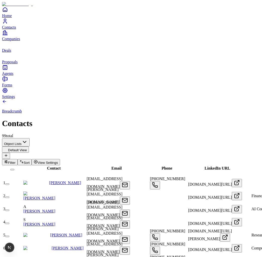
click at [47, 166] on div "Contact" at bounding box center [54, 168] width 62 height 5
click at [47, 166] on span "Contact" at bounding box center [54, 168] width 14 height 4
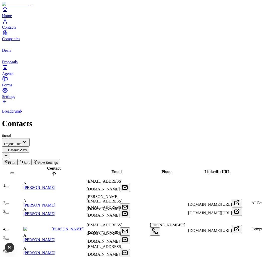
click at [47, 166] on span "Contact" at bounding box center [54, 168] width 14 height 4
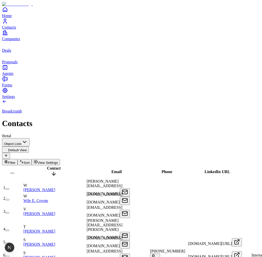
click at [170, 170] on span "Phone" at bounding box center [167, 172] width 11 height 4
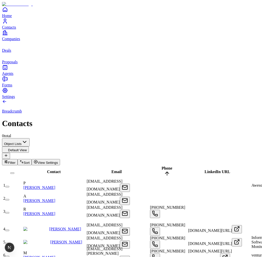
click at [214, 170] on span "LinkedIn URL" at bounding box center [218, 172] width 26 height 4
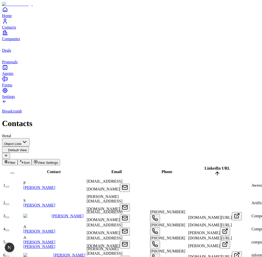
click at [112, 170] on span "Email" at bounding box center [117, 172] width 10 height 4
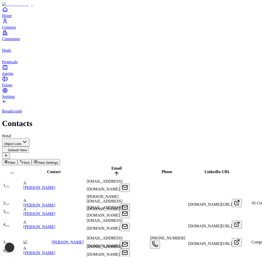
click at [112, 166] on span "Email" at bounding box center [117, 168] width 10 height 4
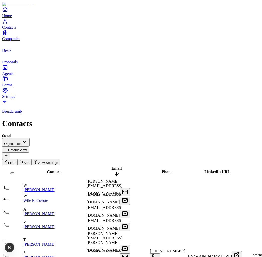
scroll to position [0, 340]
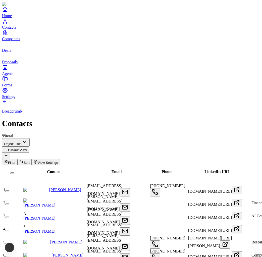
click at [218, 170] on span "LinkedIn URL" at bounding box center [218, 172] width 26 height 4
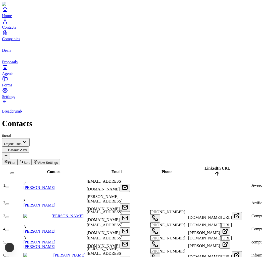
click at [218, 166] on span "LinkedIn URL" at bounding box center [218, 168] width 26 height 4
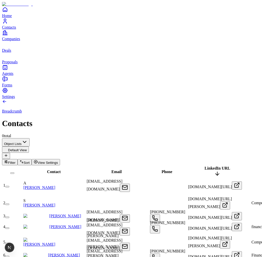
click at [47, 170] on span "Contact" at bounding box center [54, 172] width 14 height 4
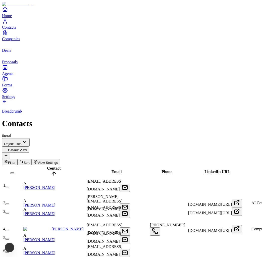
click at [47, 166] on span "Contact" at bounding box center [54, 168] width 14 height 4
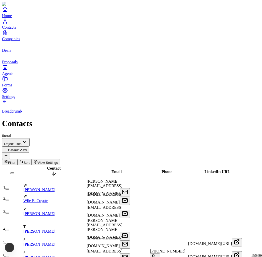
click at [47, 166] on span "Contact" at bounding box center [54, 168] width 14 height 4
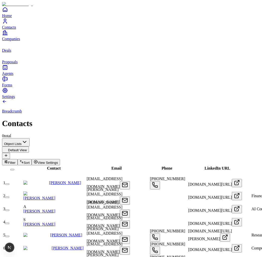
click at [112, 166] on span "Email" at bounding box center [117, 168] width 10 height 4
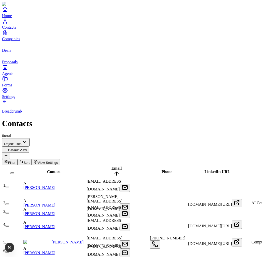
click at [112, 166] on span "Email" at bounding box center [117, 168] width 10 height 4
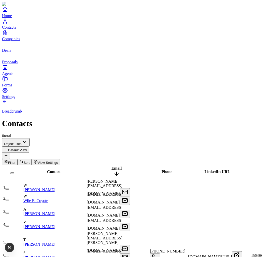
click at [47, 170] on span "Contact" at bounding box center [54, 172] width 14 height 4
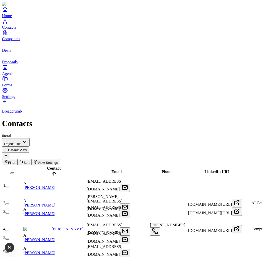
click at [47, 166] on span "Contact" at bounding box center [54, 168] width 14 height 4
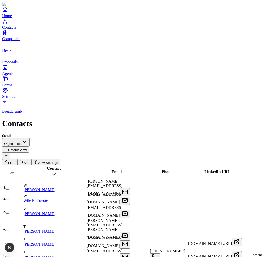
click at [169, 170] on span "Phone" at bounding box center [167, 172] width 11 height 4
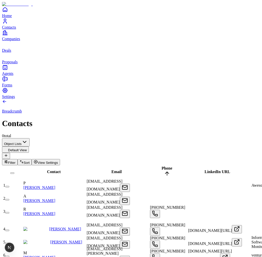
click at [169, 166] on span "Phone" at bounding box center [167, 168] width 11 height 4
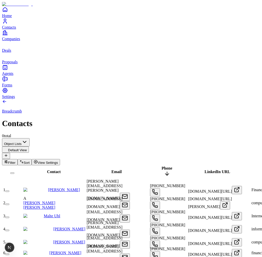
click at [218, 170] on span "LinkedIn URL" at bounding box center [218, 172] width 26 height 4
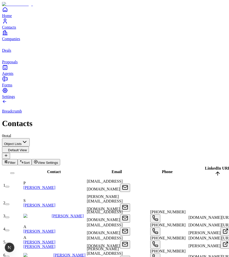
click at [112, 170] on span "Email" at bounding box center [117, 172] width 10 height 4
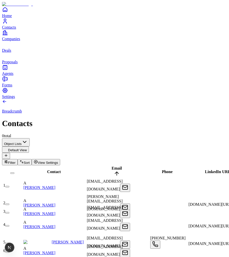
click at [167, 170] on span "Phone" at bounding box center [167, 172] width 11 height 4
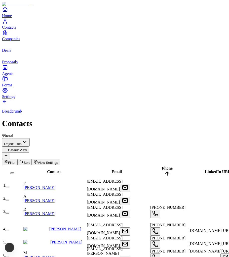
scroll to position [0, 26]
click at [205, 170] on span "LinkedIn URL" at bounding box center [218, 172] width 26 height 4
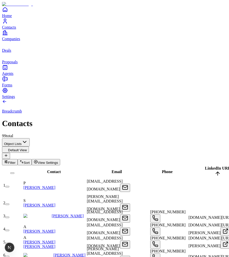
click at [162, 170] on span "Phone" at bounding box center [167, 172] width 11 height 4
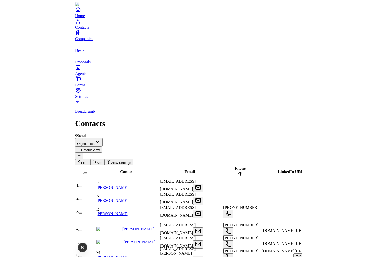
scroll to position [0, 0]
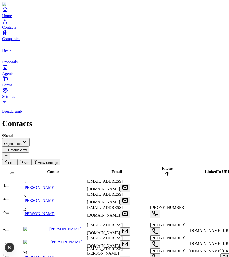
click at [112, 170] on span "Email" at bounding box center [117, 172] width 10 height 4
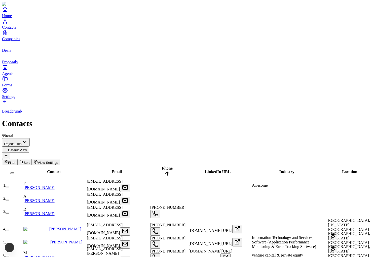
click at [173, 166] on span "Phone" at bounding box center [167, 168] width 11 height 4
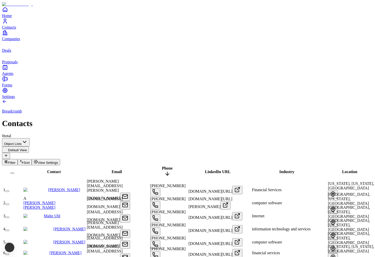
click at [209, 170] on span "LinkedIn URL" at bounding box center [218, 172] width 26 height 4
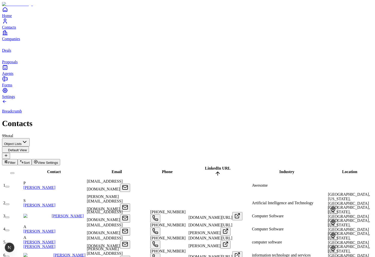
click at [209, 166] on span "LinkedIn URL" at bounding box center [218, 168] width 26 height 4
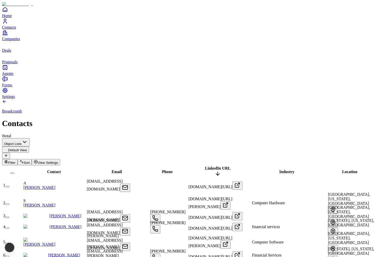
click at [229, 170] on span "Industry" at bounding box center [286, 172] width 15 height 4
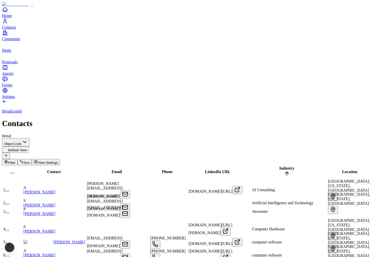
click at [229, 166] on span "Industry" at bounding box center [286, 168] width 15 height 4
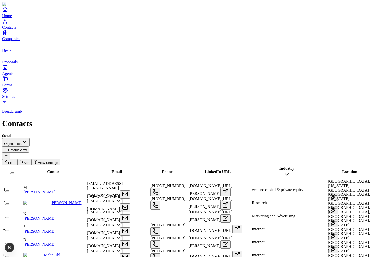
scroll to position [0, 102]
click at [229, 170] on div "Location" at bounding box center [350, 172] width 50 height 5
click at [229, 170] on span "Location" at bounding box center [349, 172] width 15 height 4
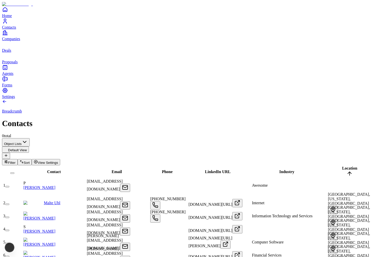
click at [229, 166] on span "Location" at bounding box center [349, 168] width 15 height 4
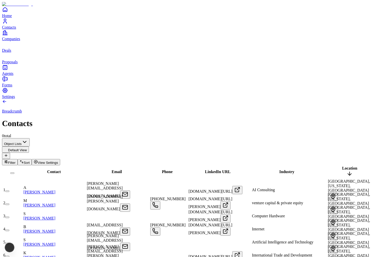
scroll to position [0, 165]
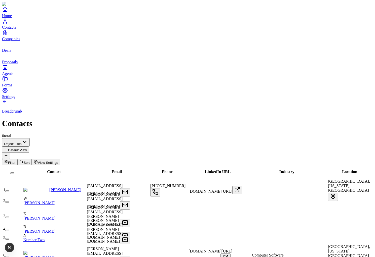
scroll to position [0, 213]
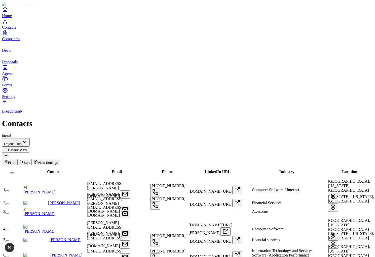
scroll to position [0, 0]
click at [48, 170] on div "Contact" at bounding box center [54, 172] width 62 height 5
click at [47, 170] on span "Contact" at bounding box center [54, 172] width 14 height 4
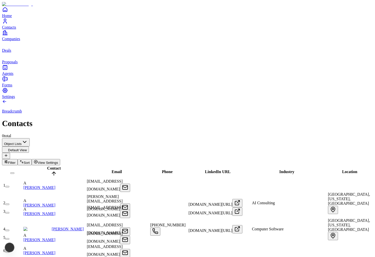
click at [47, 166] on span "Contact" at bounding box center [54, 168] width 14 height 4
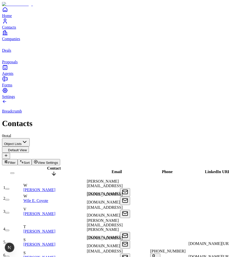
click at [112, 170] on span "Email" at bounding box center [117, 172] width 10 height 4
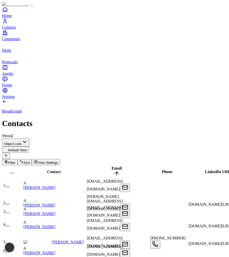
click at [112, 166] on span "Email" at bounding box center [117, 168] width 10 height 4
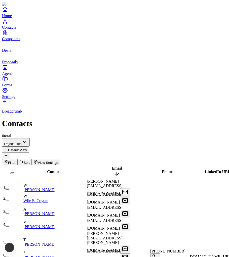
click at [112, 166] on span "Email" at bounding box center [117, 168] width 10 height 4
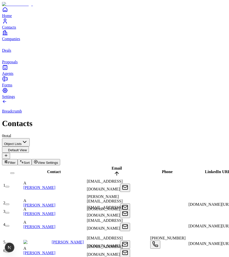
click at [166, 170] on span "Phone" at bounding box center [167, 172] width 11 height 4
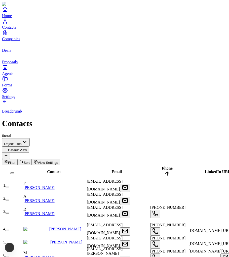
click at [169, 166] on span "Phone" at bounding box center [167, 168] width 11 height 4
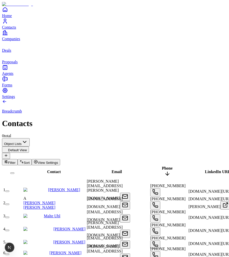
scroll to position [0, 81]
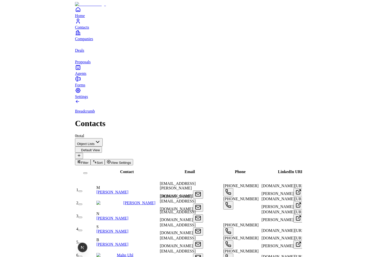
scroll to position [0, 234]
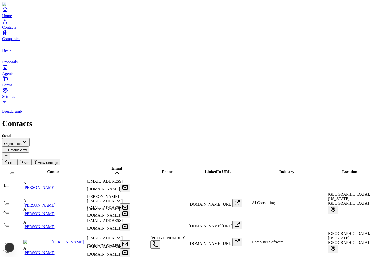
click at [52, 170] on span "Contact" at bounding box center [54, 172] width 14 height 4
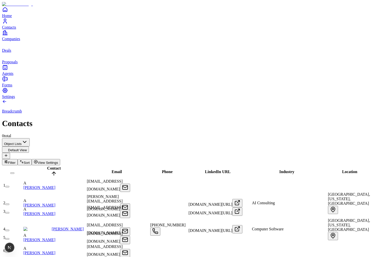
click at [170, 170] on span "Phone" at bounding box center [167, 172] width 11 height 4
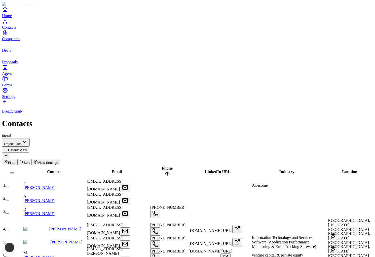
click at [210, 170] on span "LinkedIn URL" at bounding box center [218, 172] width 26 height 4
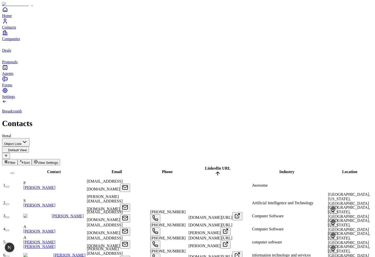
click at [14, 41] on span "Companies" at bounding box center [11, 39] width 18 height 4
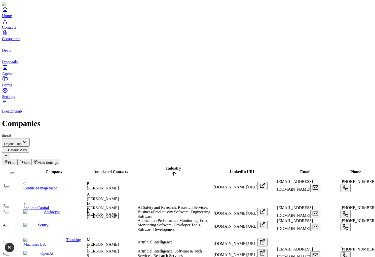
click at [8, 24] on icon "Contacts" at bounding box center [5, 21] width 6 height 6
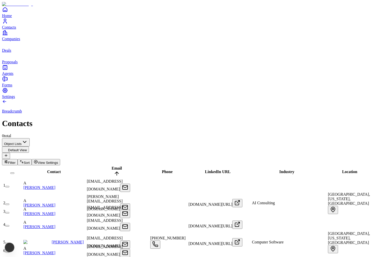
click at [170, 170] on span "Phone" at bounding box center [167, 172] width 11 height 4
click at [279, 170] on span "Industry" at bounding box center [286, 172] width 15 height 4
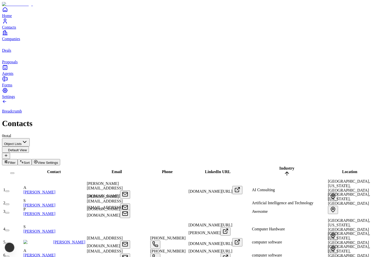
click at [279, 166] on span "Industry" at bounding box center [286, 168] width 15 height 4
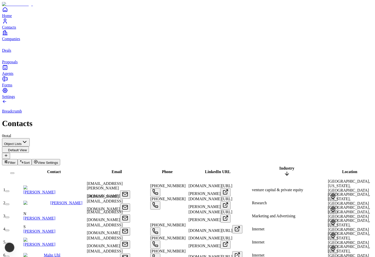
click at [279, 166] on span "Industry" at bounding box center [286, 168] width 15 height 4
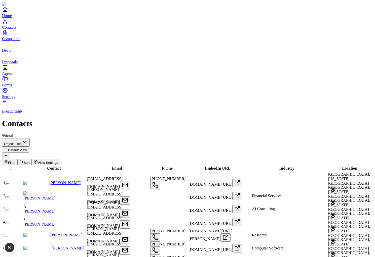
click at [58, 161] on span "View Settings" at bounding box center [48, 163] width 20 height 4
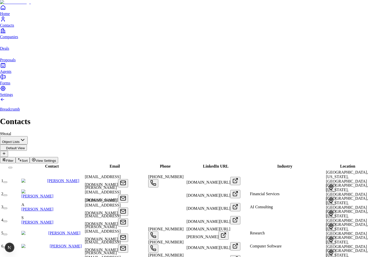
scroll to position [2, 0]
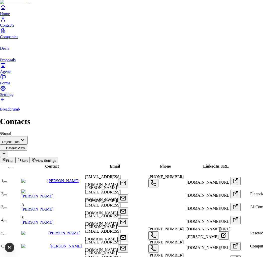
scroll to position [45, 0]
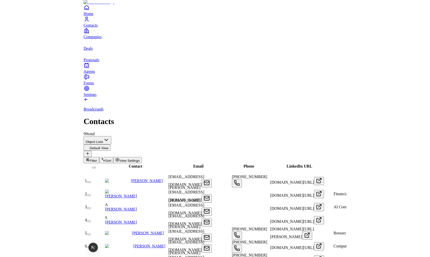
scroll to position [0, 0]
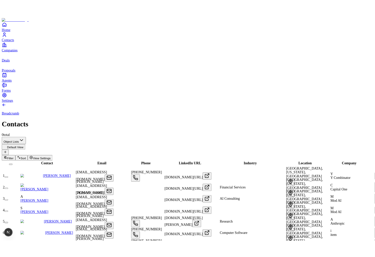
scroll to position [0, 317]
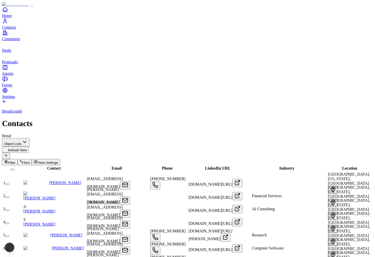
click at [16, 161] on span "Filter" at bounding box center [12, 163] width 8 height 4
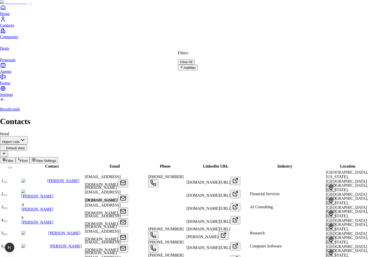
click at [198, 61] on div "Filters Clear All" at bounding box center [188, 58] width 20 height 14
click at [198, 65] on button "Add filter" at bounding box center [188, 68] width 20 height 6
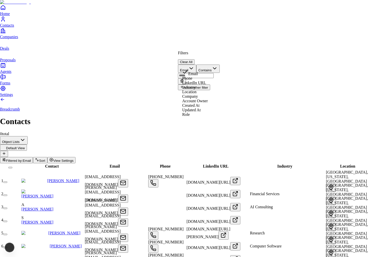
click at [196, 65] on button "Email" at bounding box center [187, 69] width 18 height 8
click at [214, 73] on input "text" at bounding box center [196, 75] width 36 height 5
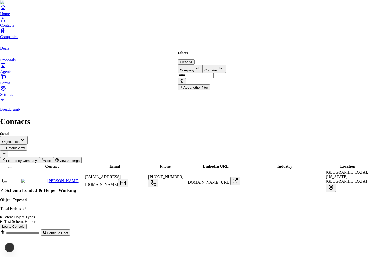
type input "*****"
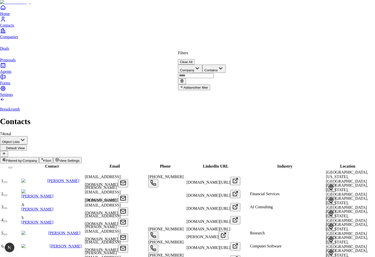
click at [226, 51] on div "Filters Clear All Company Contains Add another filter" at bounding box center [202, 70] width 48 height 39
click at [194, 59] on button "Clear All" at bounding box center [186, 61] width 17 height 5
click at [198, 67] on button "Add filter" at bounding box center [188, 68] width 20 height 6
click at [194, 59] on button "Clear All" at bounding box center [186, 61] width 17 height 5
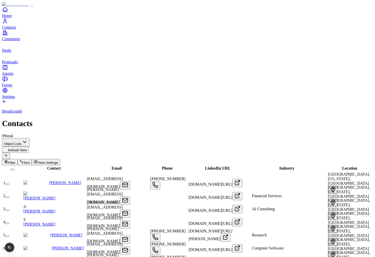
click at [58, 161] on span "View Settings" at bounding box center [48, 163] width 20 height 4
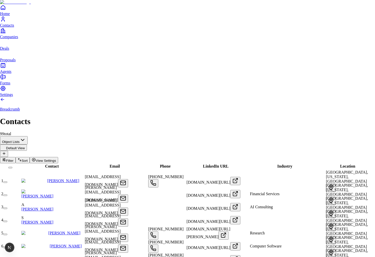
scroll to position [2, 0]
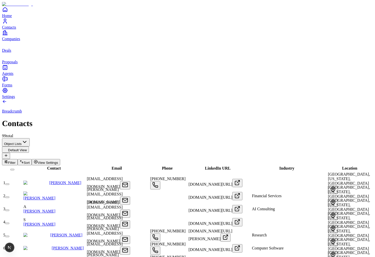
click at [18, 159] on button "Filter" at bounding box center [10, 162] width 16 height 6
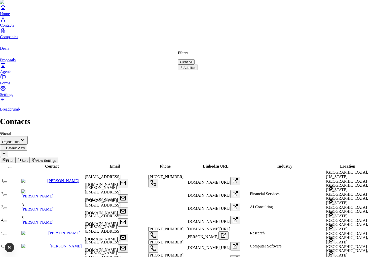
click at [198, 67] on button "Add filter" at bounding box center [188, 68] width 20 height 6
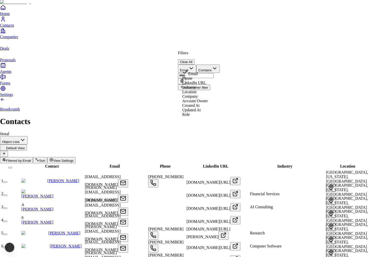
click at [196, 65] on button "Email" at bounding box center [187, 69] width 18 height 8
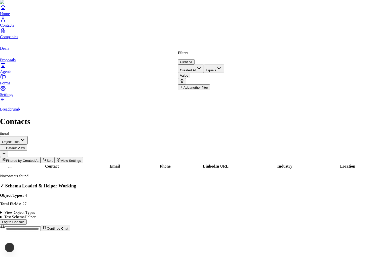
click at [224, 66] on button "Equals" at bounding box center [214, 69] width 20 height 8
click at [221, 69] on div "Filters Clear All Created At After Value Add another filter" at bounding box center [199, 70] width 43 height 39
click at [188, 74] on span "Value" at bounding box center [184, 76] width 8 height 4
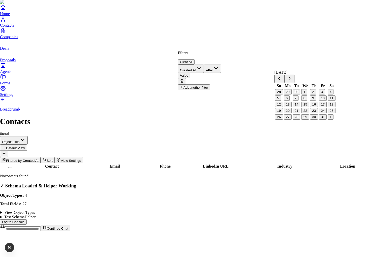
click at [307, 95] on button "1" at bounding box center [304, 91] width 6 height 5
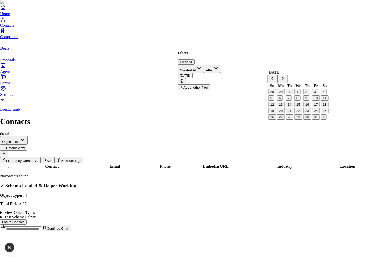
click at [233, 37] on html "Home Contacts Companies Deals Proposals Agents Forms Settings Breadcrumb Contac…" at bounding box center [187, 118] width 375 height 236
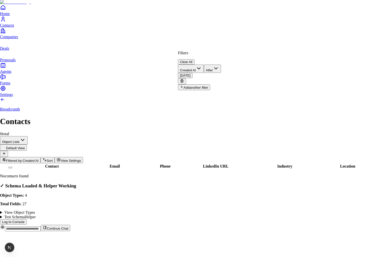
click at [192, 73] on button "October 1st, 2025" at bounding box center [185, 75] width 15 height 5
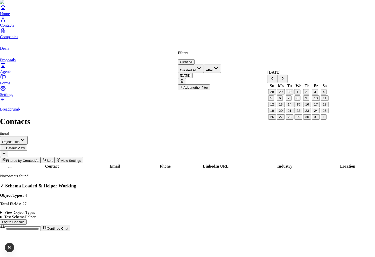
click at [284, 95] on button "29" at bounding box center [281, 91] width 8 height 5
click at [192, 45] on html "Home Contacts Companies Deals Proposals Agents Forms Settings Breadcrumb Contac…" at bounding box center [187, 118] width 375 height 236
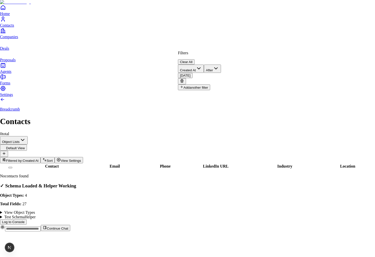
click at [194, 59] on button "Clear All" at bounding box center [186, 61] width 17 height 5
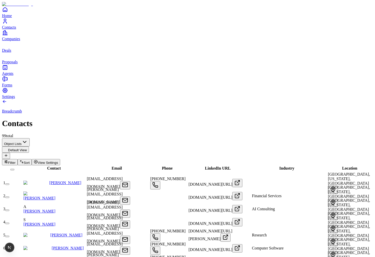
scroll to position [0, 0]
click at [47, 166] on span "Contact" at bounding box center [54, 168] width 14 height 4
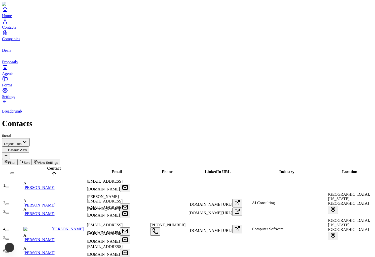
click at [47, 166] on span "Contact" at bounding box center [54, 168] width 14 height 4
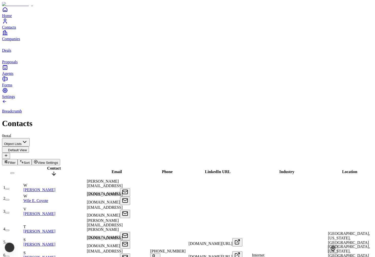
click at [47, 166] on span "Contact" at bounding box center [54, 168] width 14 height 4
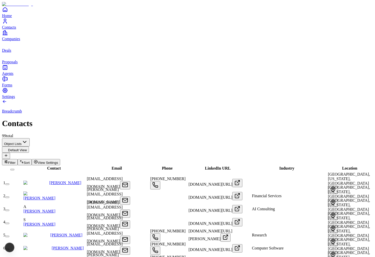
click at [9, 184] on button "button" at bounding box center [7, 185] width 4 height 2
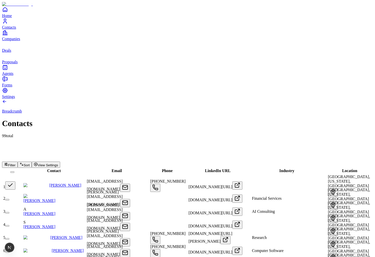
click at [15, 182] on button "button" at bounding box center [10, 186] width 10 height 8
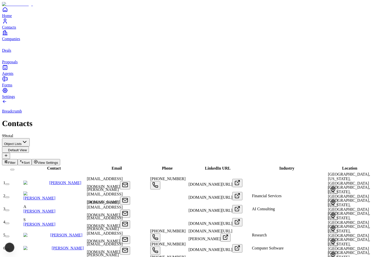
click at [112, 166] on span "Email" at bounding box center [117, 168] width 10 height 4
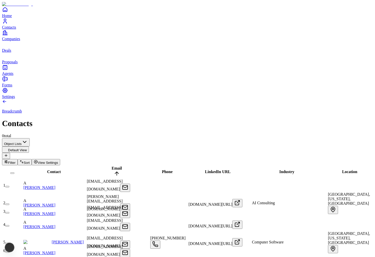
click at [112, 166] on span "Email" at bounding box center [117, 168] width 10 height 4
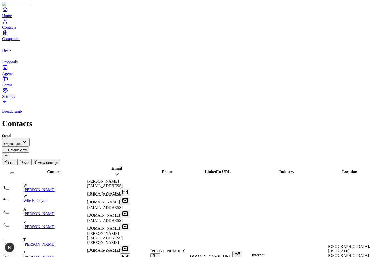
click at [112, 166] on span "Email" at bounding box center [117, 168] width 10 height 4
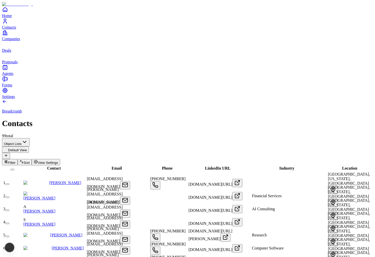
click at [11, 64] on link "Proposals" at bounding box center [187, 58] width 371 height 11
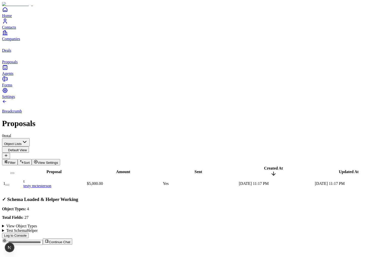
click at [2, 41] on use "deals" at bounding box center [2, 41] width 0 height 0
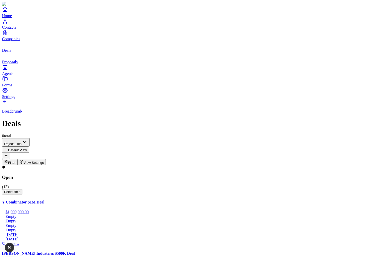
click at [12, 41] on link "Companies" at bounding box center [187, 35] width 371 height 11
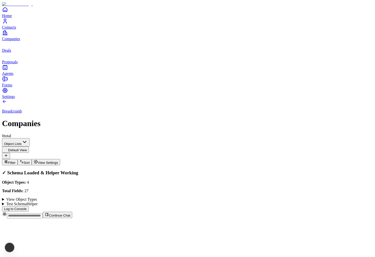
click at [16, 29] on span "Contacts" at bounding box center [9, 27] width 14 height 4
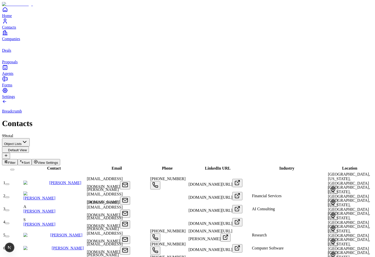
click at [16, 41] on link "Companies" at bounding box center [187, 35] width 371 height 11
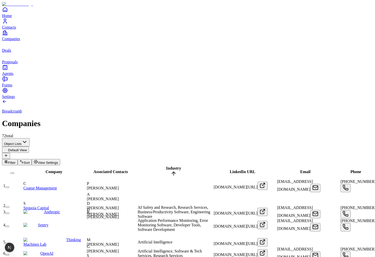
click at [7, 23] on icon "Contacts" at bounding box center [5, 23] width 3 height 2
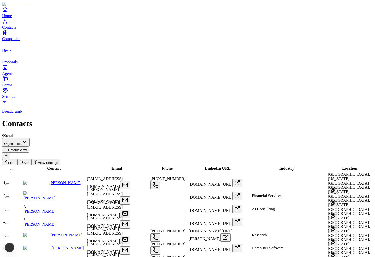
click at [25, 18] on link "Home" at bounding box center [187, 12] width 371 height 11
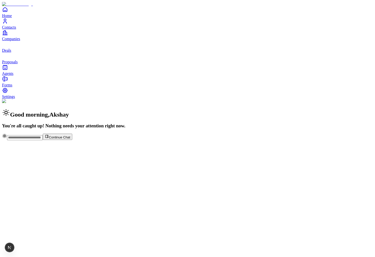
click at [21, 29] on link "Contacts" at bounding box center [187, 23] width 371 height 11
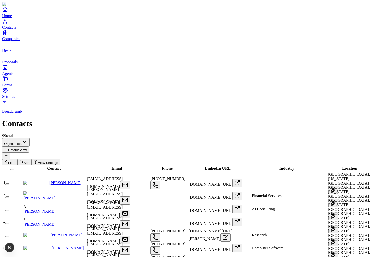
click at [16, 161] on span "Filter" at bounding box center [12, 163] width 8 height 4
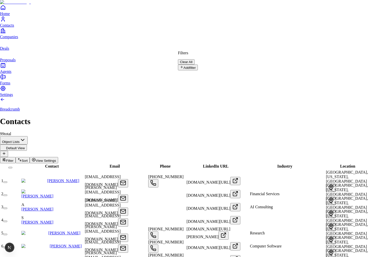
click at [198, 70] on div "Filters Clear All Add filter" at bounding box center [188, 61] width 20 height 20
click at [198, 65] on button "Add filter" at bounding box center [188, 68] width 20 height 6
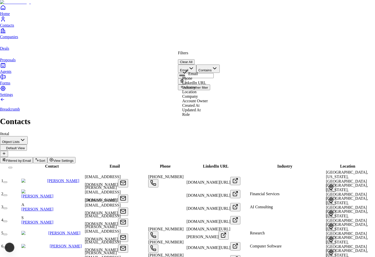
click at [196, 65] on button "Email" at bounding box center [187, 69] width 18 height 8
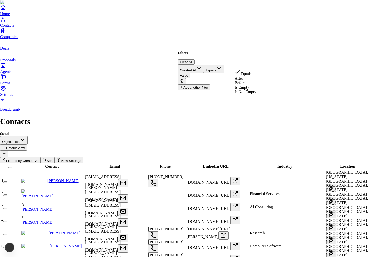
click at [224, 65] on button "Equals" at bounding box center [214, 69] width 20 height 8
click at [190, 73] on button "Value" at bounding box center [184, 75] width 12 height 5
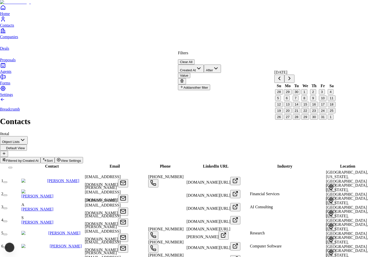
click at [307, 95] on button "1" at bounding box center [304, 91] width 6 height 5
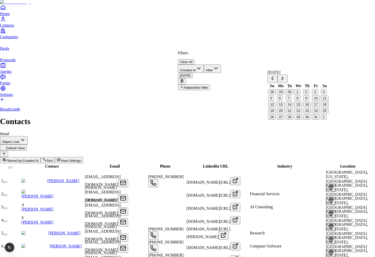
click at [255, 36] on html "Home Contacts Companies Deals Proposals Agents Forms Settings Breadcrumb Contac…" at bounding box center [187, 185] width 375 height 371
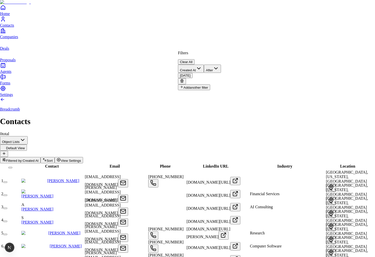
click at [192, 73] on button "October 1st, 2025" at bounding box center [185, 75] width 15 height 5
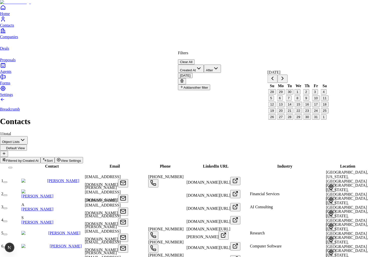
click at [275, 79] on icon "Go to previous month" at bounding box center [272, 78] width 6 height 6
click at [310, 113] on button "25" at bounding box center [307, 110] width 8 height 5
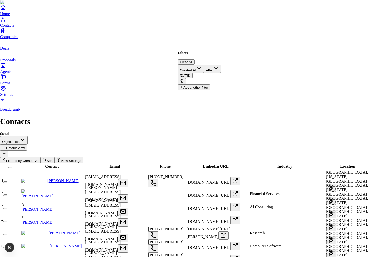
click at [221, 53] on div "Filters Clear All" at bounding box center [199, 58] width 43 height 14
click at [194, 59] on button "Clear All" at bounding box center [186, 61] width 17 height 5
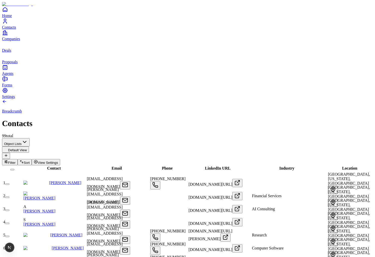
click at [18, 159] on button "Filter" at bounding box center [10, 162] width 16 height 6
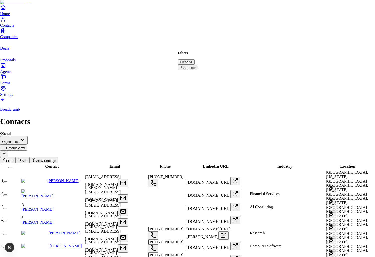
click at [22, 158] on icon "button" at bounding box center [20, 160] width 4 height 4
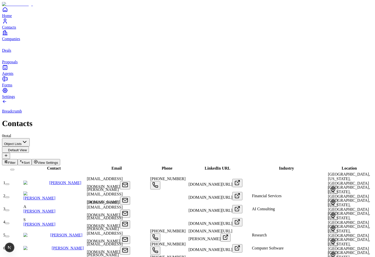
scroll to position [0, 561]
drag, startPoint x: 291, startPoint y: 52, endPoint x: 321, endPoint y: 52, distance: 30.2
click at [16, 161] on span "Filter" at bounding box center [12, 163] width 8 height 4
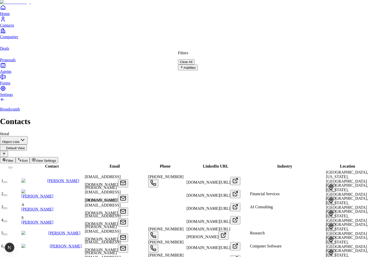
click at [198, 65] on button "Add filter" at bounding box center [188, 68] width 20 height 6
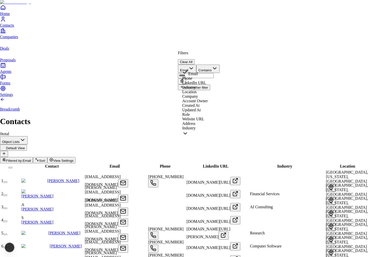
click at [196, 65] on button "Email" at bounding box center [187, 69] width 18 height 8
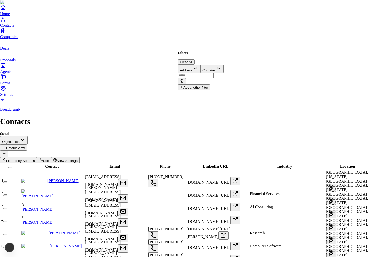
click at [224, 70] on div "Filters Clear All Address Contains Add another filter" at bounding box center [201, 70] width 46 height 39
click at [224, 68] on button "Contains" at bounding box center [211, 69] width 23 height 8
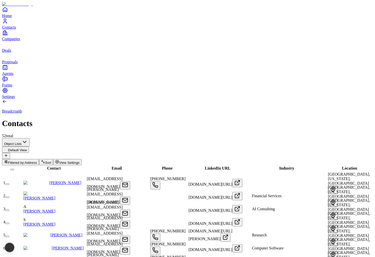
scroll to position [0, 591]
click at [39, 159] on button "Filtered by: Address" at bounding box center [20, 162] width 37 height 6
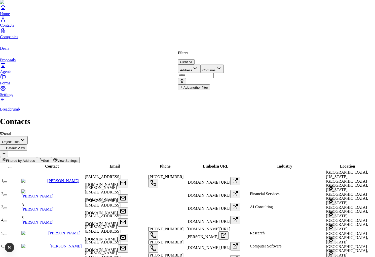
click at [214, 73] on input "text" at bounding box center [196, 75] width 36 height 5
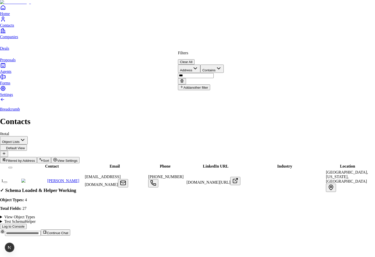
type input "***"
click at [224, 43] on html "Home Contacts Companies Deals Proposals Agents Forms Settings Breadcrumb Contac…" at bounding box center [187, 120] width 375 height 240
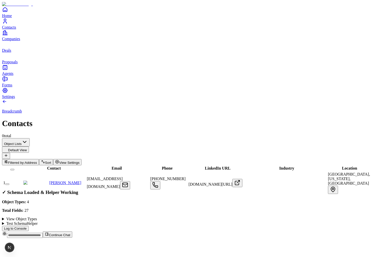
click at [39, 159] on button "Filtered by: Address" at bounding box center [20, 162] width 37 height 6
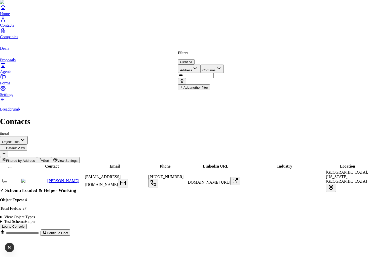
click at [194, 59] on button "Clear All" at bounding box center [186, 61] width 17 height 5
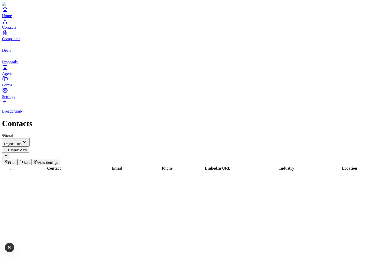
scroll to position [0, 0]
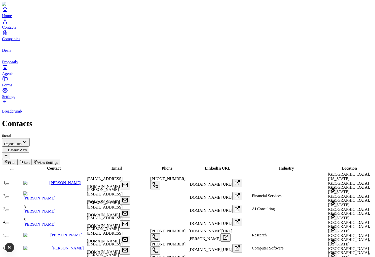
click at [49, 166] on span "Contact" at bounding box center [54, 168] width 14 height 4
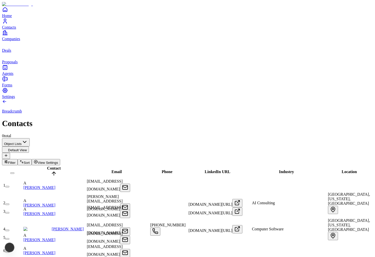
click at [49, 166] on span "Contact" at bounding box center [54, 168] width 14 height 4
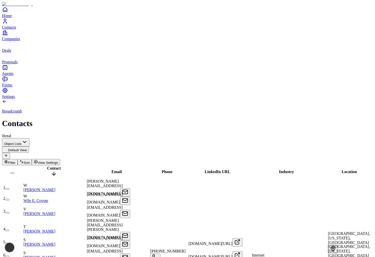
click at [49, 166] on span "Contact" at bounding box center [54, 168] width 14 height 4
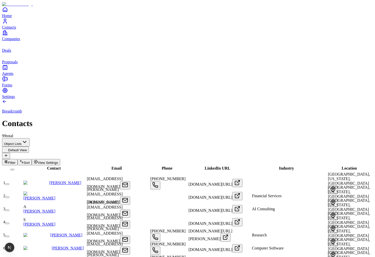
click at [111, 166] on span "Email" at bounding box center [116, 168] width 10 height 4
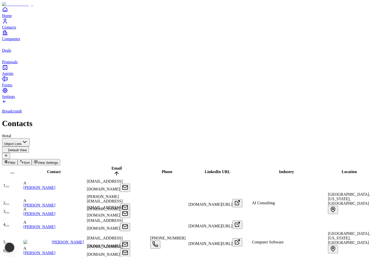
click at [111, 166] on span "Email" at bounding box center [116, 168] width 10 height 4
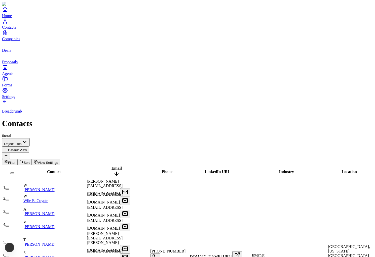
click at [111, 166] on span "Email" at bounding box center [116, 168] width 10 height 4
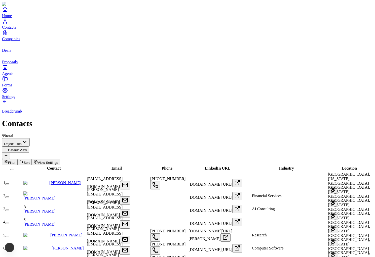
click at [32, 159] on button "Sort" at bounding box center [25, 162] width 14 height 6
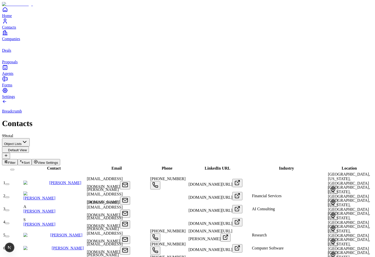
click at [171, 166] on span "Phone" at bounding box center [166, 168] width 11 height 4
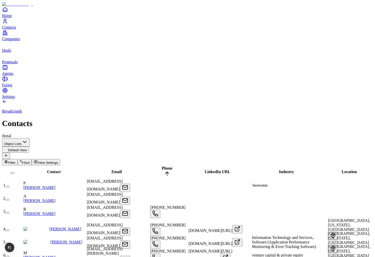
click at [30, 161] on span "Sort" at bounding box center [27, 163] width 6 height 4
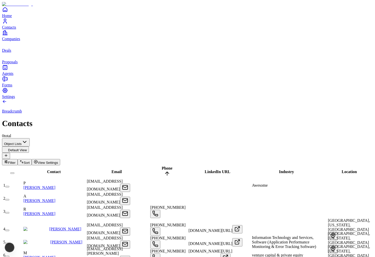
click at [18, 159] on button "Filter" at bounding box center [10, 162] width 16 height 6
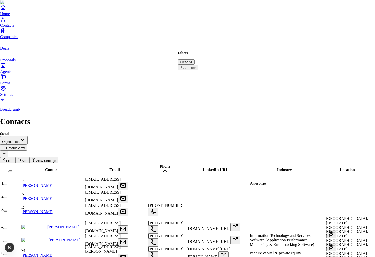
click at [197, 65] on button "Add filter" at bounding box center [188, 68] width 20 height 6
click at [197, 65] on button "Name" at bounding box center [187, 69] width 19 height 8
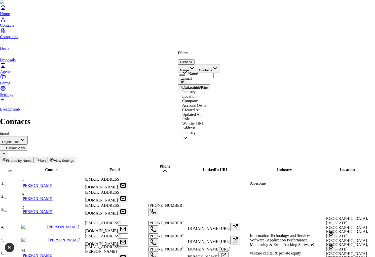
click at [214, 73] on input "text" at bounding box center [196, 75] width 36 height 5
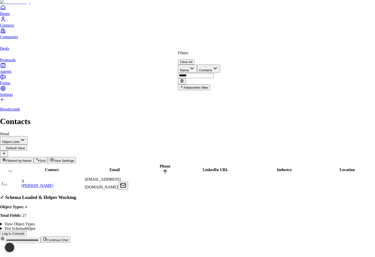
type input "******"
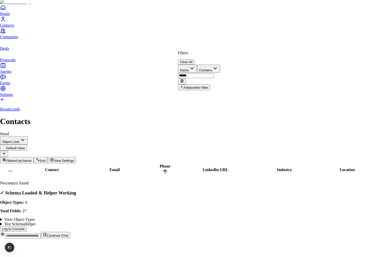
type input "******"
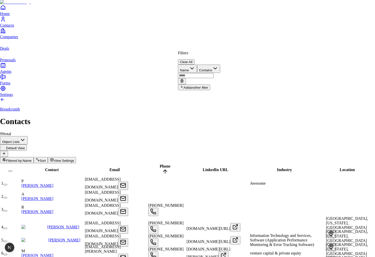
click at [194, 59] on button "Clear All" at bounding box center [186, 61] width 17 height 5
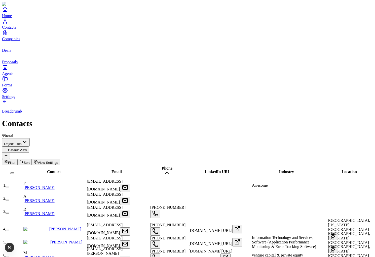
click at [16, 161] on span "Filter" at bounding box center [12, 163] width 8 height 4
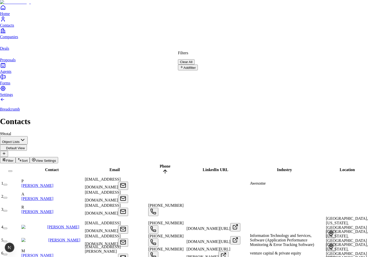
click at [196, 68] on button "Add filter" at bounding box center [188, 68] width 20 height 6
click at [194, 65] on button "Name" at bounding box center [187, 69] width 19 height 8
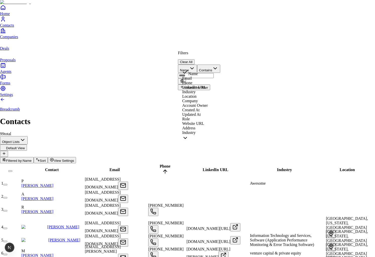
click at [207, 57] on div "Filters Clear All" at bounding box center [199, 58] width 42 height 14
click at [197, 65] on button "Name" at bounding box center [187, 69] width 19 height 8
click at [211, 52] on div "Filters Clear All" at bounding box center [199, 58] width 42 height 14
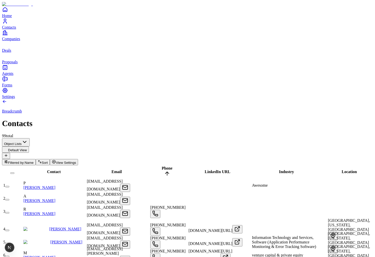
click at [34, 161] on span "Name" at bounding box center [29, 163] width 9 height 4
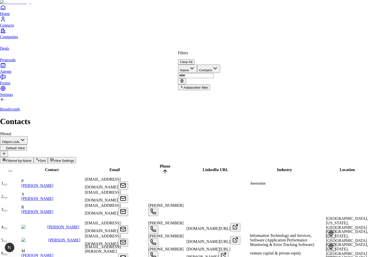
click at [194, 59] on button "Clear All" at bounding box center [186, 61] width 17 height 5
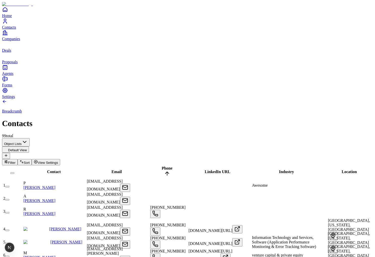
click at [16, 76] on div "Home Contacts Companies Deals Proposals Agents" at bounding box center [187, 41] width 371 height 69
click at [18, 41] on span "Companies" at bounding box center [11, 39] width 18 height 4
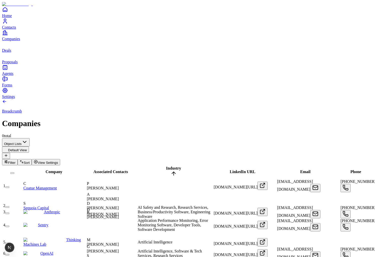
click at [16, 161] on span "Filter" at bounding box center [12, 163] width 8 height 4
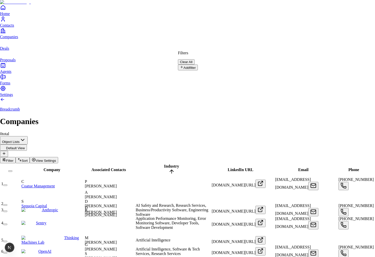
click at [198, 68] on button "Add filter" at bounding box center [188, 68] width 20 height 6
click at [214, 73] on input "text" at bounding box center [196, 75] width 36 height 5
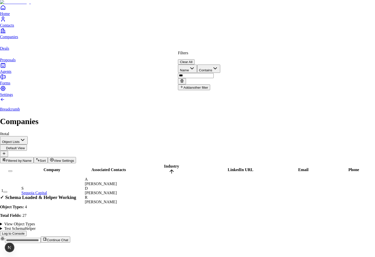
type input "***"
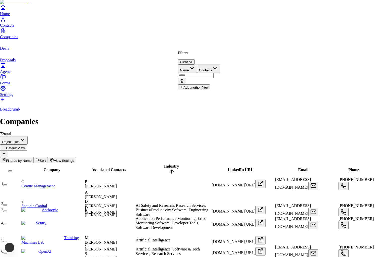
click at [197, 68] on button "Name" at bounding box center [187, 69] width 19 height 8
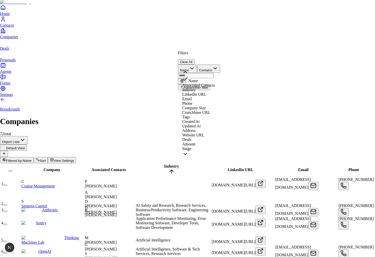
scroll to position [41, 0]
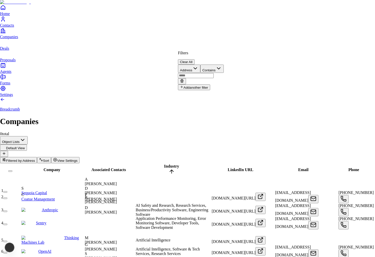
click at [183, 80] on icon at bounding box center [182, 81] width 2 height 2
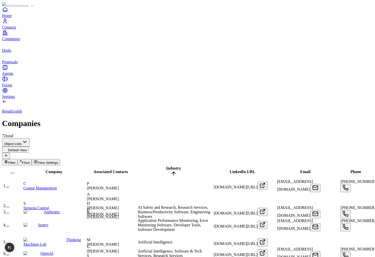
click at [16, 29] on link "Contacts" at bounding box center [187, 23] width 371 height 11
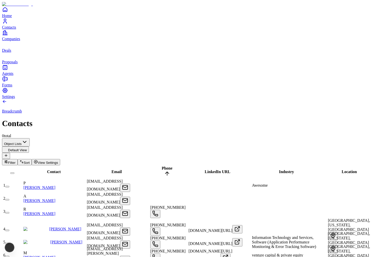
click at [51, 170] on div "Contact" at bounding box center [54, 172] width 62 height 5
click at [49, 170] on span "Contact" at bounding box center [54, 172] width 14 height 4
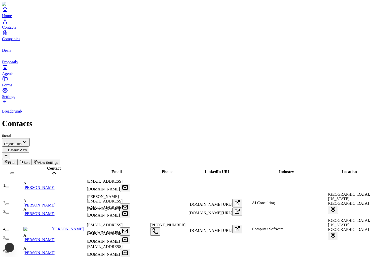
click at [49, 166] on span "Contact" at bounding box center [54, 168] width 14 height 4
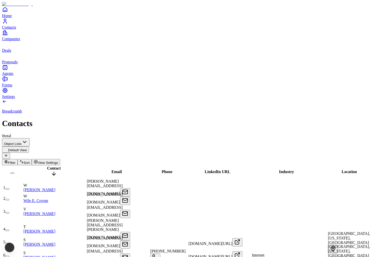
click at [49, 166] on span "Contact" at bounding box center [54, 168] width 14 height 4
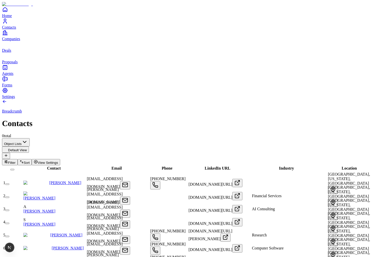
click at [18, 159] on button "Filter" at bounding box center [10, 162] width 16 height 6
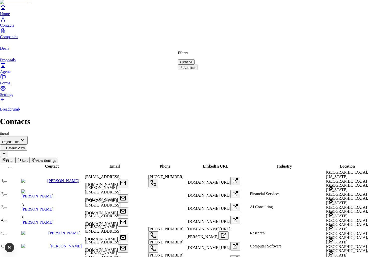
click at [198, 58] on div "Filters Clear All" at bounding box center [188, 58] width 20 height 14
click at [198, 65] on button "Add filter" at bounding box center [188, 68] width 20 height 6
click at [194, 59] on button "Clear All" at bounding box center [186, 61] width 17 height 5
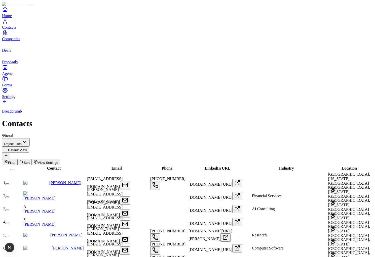
click at [106, 166] on div "Email" at bounding box center [117, 168] width 62 height 5
click at [111, 166] on span "Email" at bounding box center [116, 168] width 10 height 4
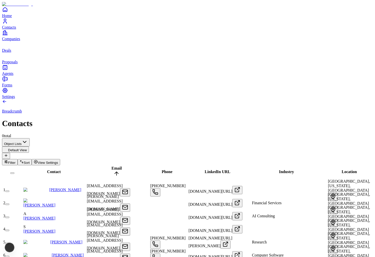
click at [111, 166] on span "Email" at bounding box center [116, 168] width 10 height 4
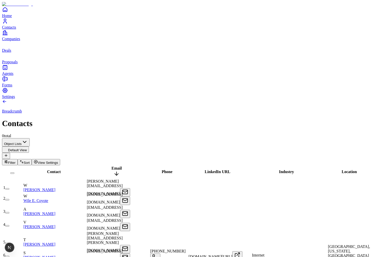
click at [111, 166] on span "Email" at bounding box center [116, 168] width 10 height 4
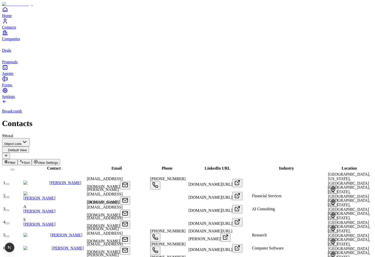
click at [122, 177] on span "info@ycombinator.com" at bounding box center [105, 183] width 36 height 12
type input "**********"
click at [182, 99] on div "Breadcrumb Contacts 99 total" at bounding box center [187, 118] width 371 height 39
click at [182, 177] on div "[PHONE_NUMBER]" at bounding box center [168, 183] width 37 height 13
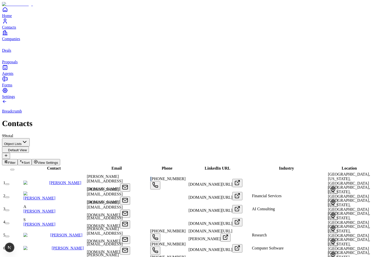
click at [182, 177] on div "[PHONE_NUMBER]" at bounding box center [168, 183] width 37 height 13
click at [181, 99] on div "Breadcrumb Contacts 99 total" at bounding box center [187, 118] width 371 height 39
click at [127, 175] on div "[PERSON_NAME][EMAIL_ADDRESS][DOMAIN_NAME]" at bounding box center [118, 183] width 62 height 17
click at [138, 99] on div "Breadcrumb Contacts 99 total" at bounding box center [187, 118] width 371 height 39
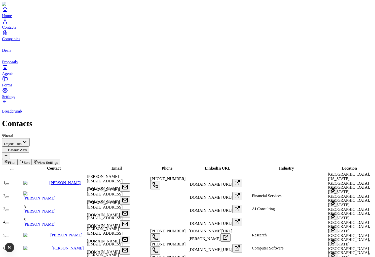
click at [131, 227] on div "[PERSON_NAME][EMAIL_ADDRESS][DOMAIN_NAME]" at bounding box center [118, 235] width 62 height 17
click at [156, 99] on div "Breadcrumb Contacts 99 total" at bounding box center [187, 118] width 371 height 39
click at [175, 229] on span "[PHONE_NUMBER]" at bounding box center [167, 231] width 35 height 4
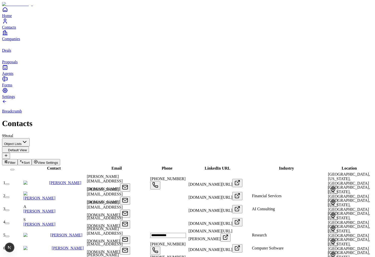
click at [149, 227] on div "[PERSON_NAME][EMAIL_ADDRESS][DOMAIN_NAME]" at bounding box center [118, 235] width 62 height 17
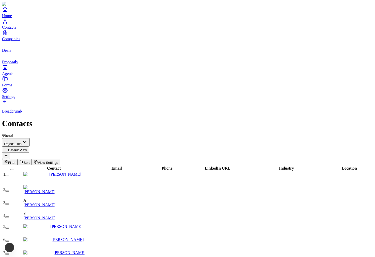
scroll to position [0, 195]
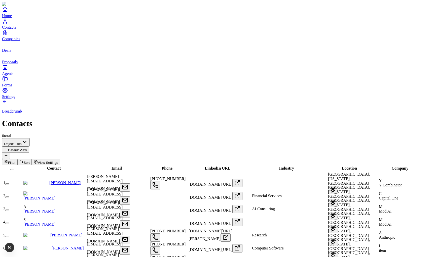
click at [16, 161] on span "Filter" at bounding box center [12, 163] width 8 height 4
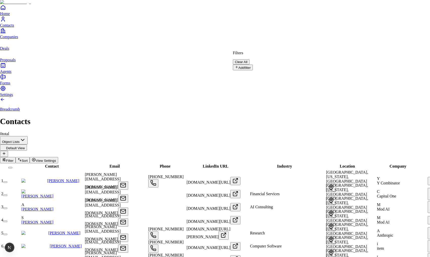
click at [250, 68] on button "Add filter" at bounding box center [243, 68] width 20 height 6
click at [268, 73] on input "text" at bounding box center [251, 75] width 36 height 5
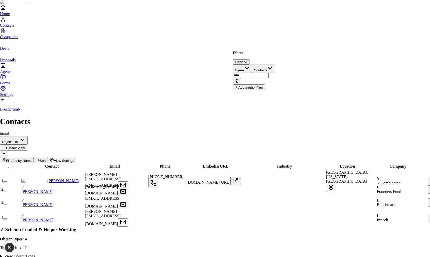
type input "****"
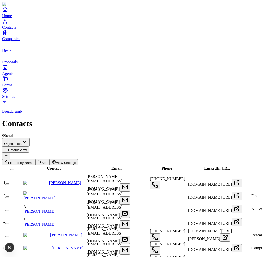
click at [25, 161] on span "Filtered by:" at bounding box center [16, 163] width 17 height 4
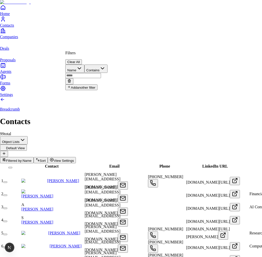
click at [101, 73] on input "text" at bounding box center [83, 75] width 36 height 5
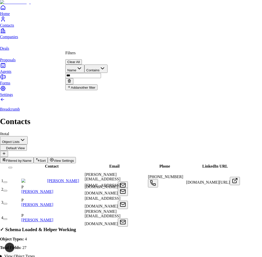
type input "****"
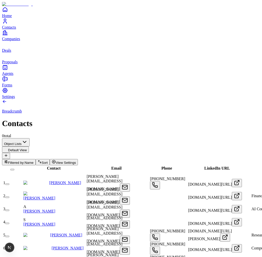
click at [25, 161] on span "Filtered by:" at bounding box center [16, 163] width 17 height 4
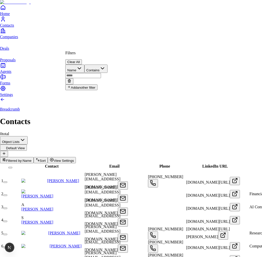
click at [101, 73] on input "text" at bounding box center [83, 75] width 36 height 5
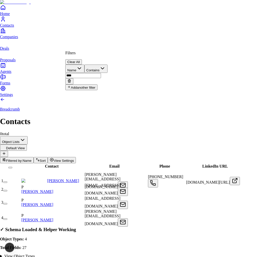
type input "****"
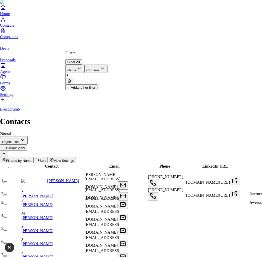
type input "*"
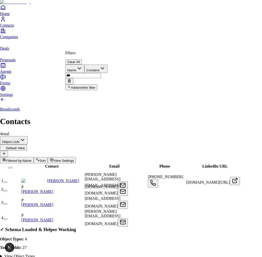
type input "***"
type input "****"
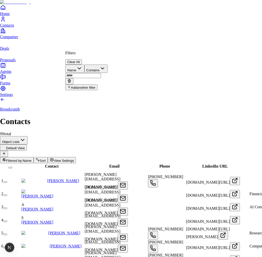
click at [101, 73] on input "text" at bounding box center [83, 75] width 36 height 5
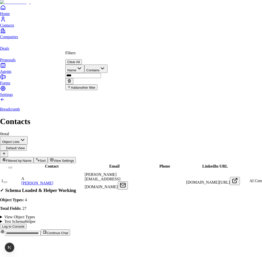
type input "****"
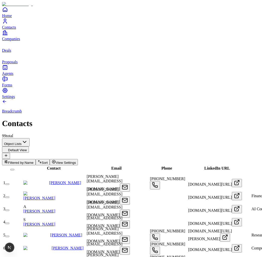
click at [155, 99] on div "Breadcrumb Contacts 99 total" at bounding box center [131, 118] width 258 height 39
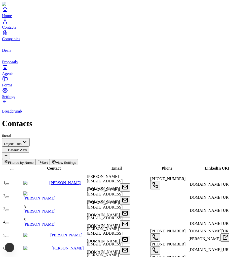
click at [25, 161] on span "Filtered by:" at bounding box center [16, 163] width 17 height 4
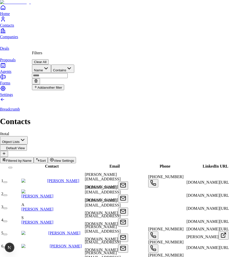
click at [68, 73] on input "text" at bounding box center [50, 75] width 36 height 5
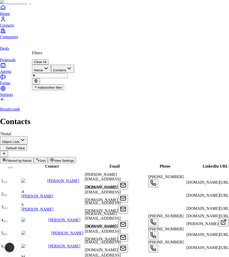
type input "*"
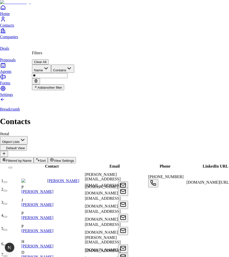
type input "**"
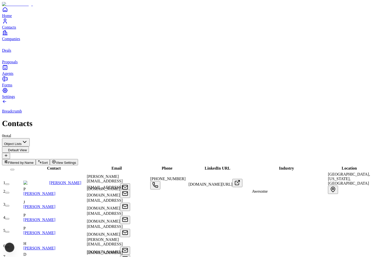
click at [25, 161] on span "Filtered by:" at bounding box center [16, 163] width 17 height 4
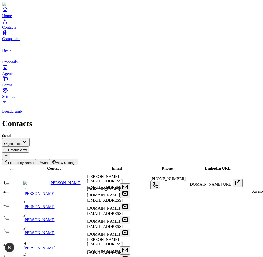
click at [200, 159] on div "Filtered by: Name Sort View Settings" at bounding box center [131, 162] width 259 height 6
click at [25, 161] on span "Filtered by:" at bounding box center [16, 163] width 17 height 4
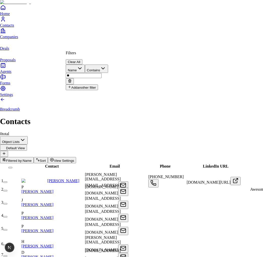
click at [101, 73] on input "**" at bounding box center [84, 75] width 36 height 5
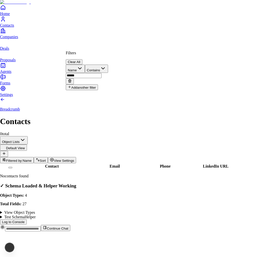
type input "*****"
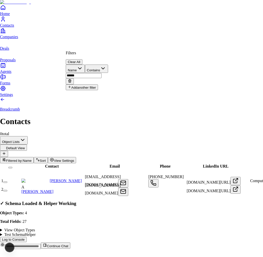
type input "******"
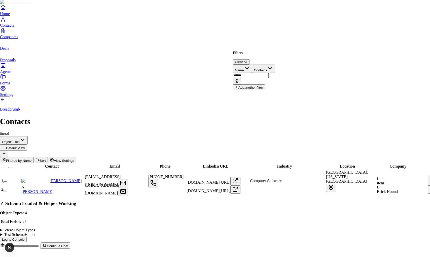
click at [241, 78] on button at bounding box center [237, 81] width 8 height 6
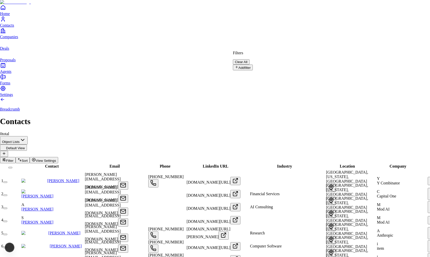
click at [249, 59] on button "Clear All" at bounding box center [241, 61] width 17 height 5
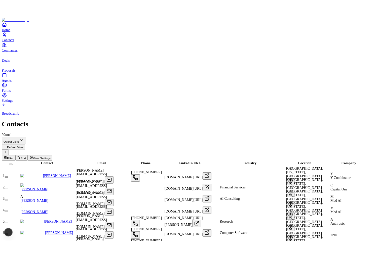
scroll to position [0, 149]
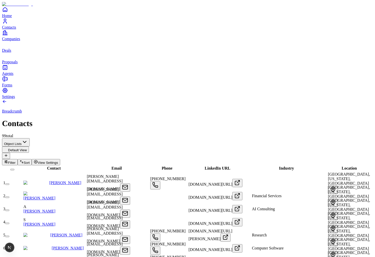
click at [49, 166] on span "Contact" at bounding box center [54, 168] width 14 height 4
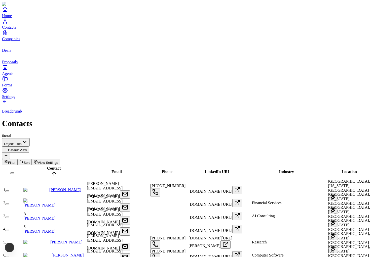
click at [49, 166] on span "Contact" at bounding box center [54, 168] width 14 height 4
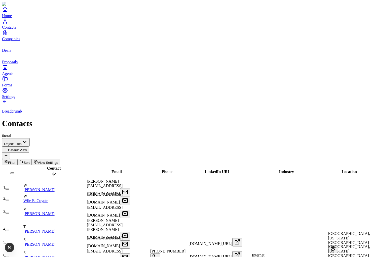
click at [50, 166] on span "Contact" at bounding box center [54, 168] width 14 height 4
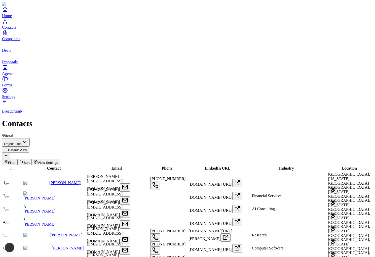
click at [111, 166] on span "Email" at bounding box center [116, 168] width 10 height 4
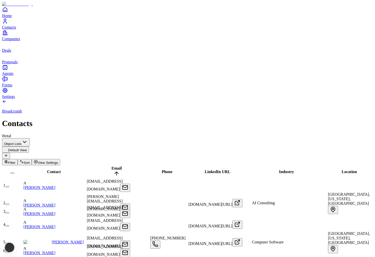
click at [111, 166] on span "Email" at bounding box center [116, 168] width 10 height 4
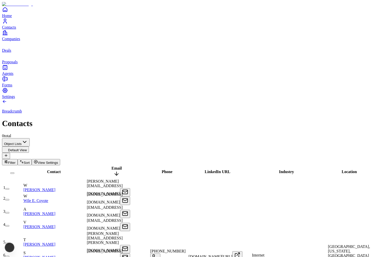
click at [111, 166] on span "Email" at bounding box center [116, 168] width 10 height 4
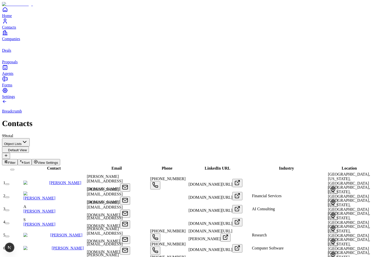
click at [217, 166] on div "LinkedIn URL" at bounding box center [217, 168] width 62 height 5
click at [216, 166] on span "LinkedIn URL" at bounding box center [217, 168] width 26 height 4
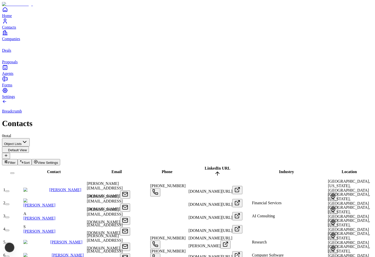
click at [216, 166] on span "LinkedIn URL" at bounding box center [217, 168] width 26 height 4
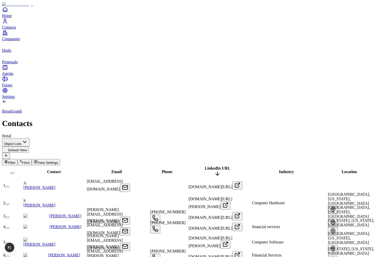
click at [216, 166] on span "LinkedIn URL" at bounding box center [217, 168] width 26 height 4
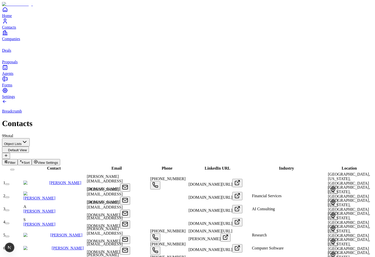
scroll to position [0, 128]
click at [342, 166] on span "Location" at bounding box center [349, 168] width 15 height 4
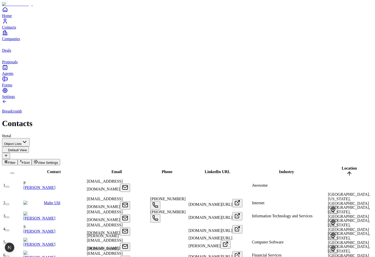
click at [342, 166] on span "Location" at bounding box center [349, 168] width 15 height 4
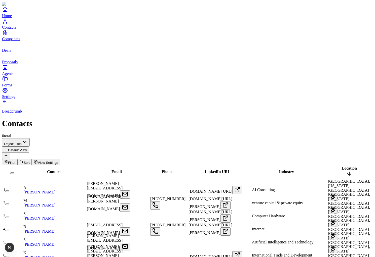
click at [342, 166] on span "Location" at bounding box center [349, 168] width 15 height 4
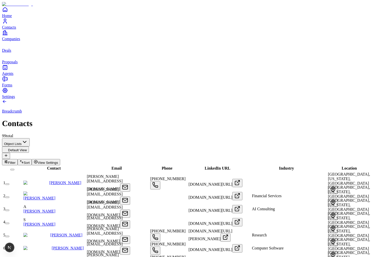
scroll to position [0, 0]
click at [46, 166] on div "Contact" at bounding box center [54, 168] width 62 height 5
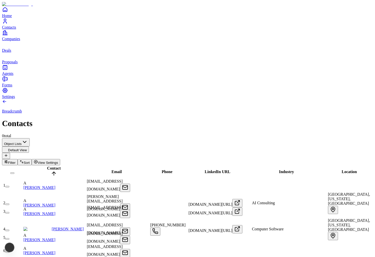
click at [47, 166] on span "Contact" at bounding box center [54, 168] width 14 height 4
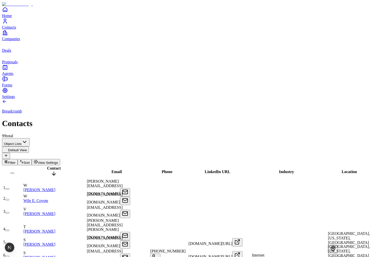
click at [47, 166] on span "Contact" at bounding box center [54, 168] width 14 height 4
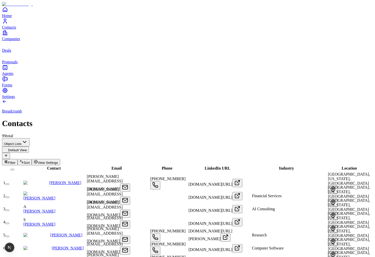
scroll to position [0, 18]
click at [161, 166] on span "Phone" at bounding box center [166, 168] width 11 height 4
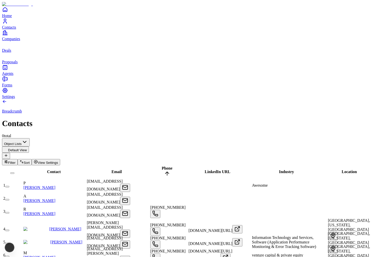
click at [161, 166] on span "Phone" at bounding box center [166, 168] width 11 height 4
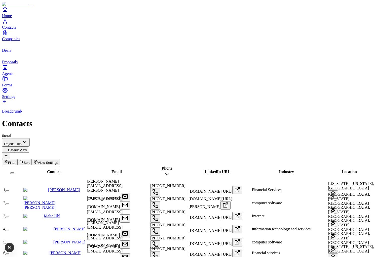
click at [161, 166] on span "Phone" at bounding box center [166, 168] width 11 height 4
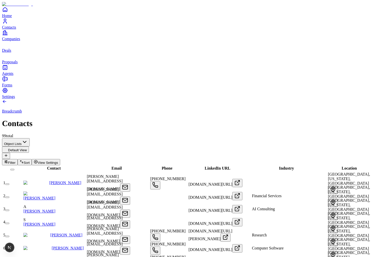
scroll to position [0, 309]
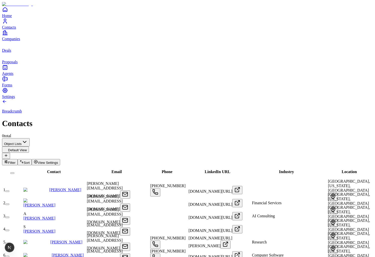
scroll to position [0, 415]
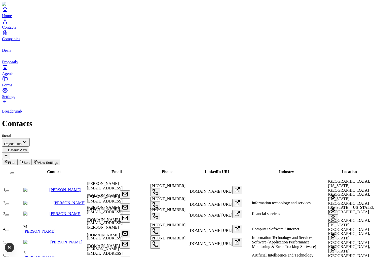
scroll to position [0, 522]
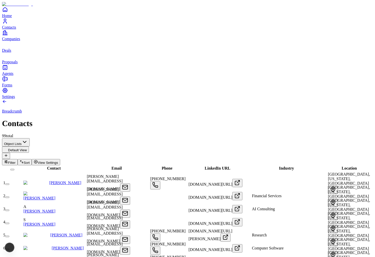
scroll to position [0, 561]
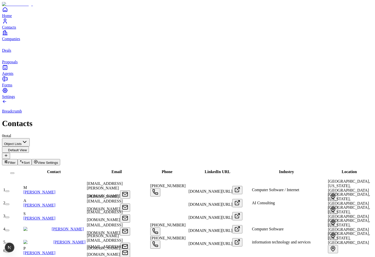
scroll to position [0, 0]
click at [55, 190] on link "[PERSON_NAME]" at bounding box center [39, 192] width 32 height 4
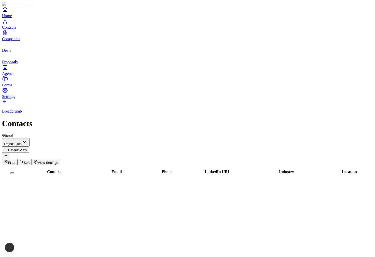
scroll to position [352, 0]
click at [15, 99] on span "Settings" at bounding box center [8, 97] width 13 height 4
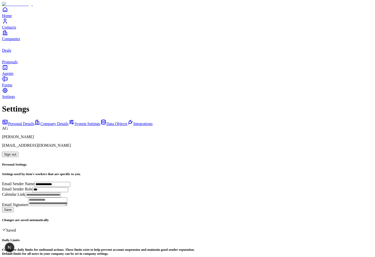
click at [106, 122] on span "Data Objects" at bounding box center [116, 124] width 21 height 4
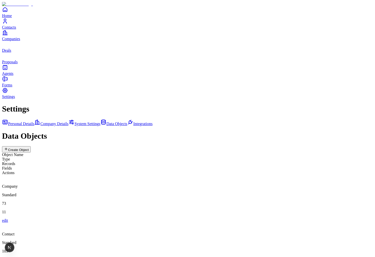
click at [145, 223] on div "Contact Standard 103 8 edit" at bounding box center [187, 247] width 371 height 48
click at [135, 175] on div "Company Standard 73 11 edit" at bounding box center [187, 199] width 371 height 48
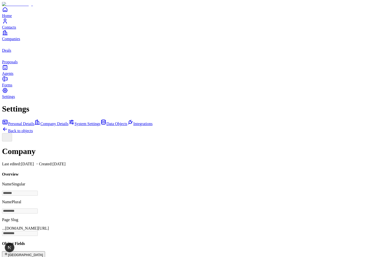
click at [45, 252] on button "New Field" at bounding box center [23, 255] width 43 height 6
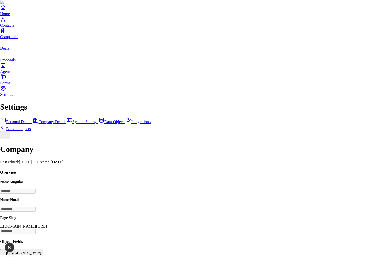
type input "********"
type input "**"
click at [262, 88] on icon at bounding box center [259, 84] width 6 height 6
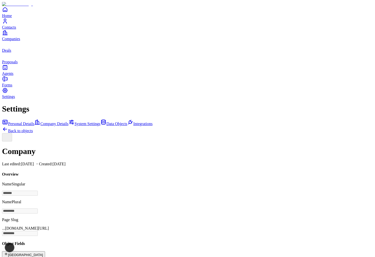
scroll to position [134, 0]
click at [16, 29] on span "Contacts" at bounding box center [9, 27] width 14 height 4
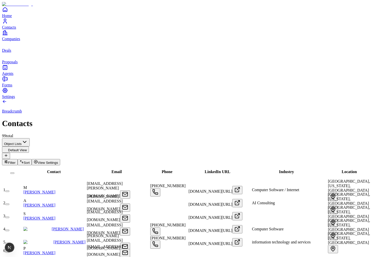
click at [12, 41] on link "Companies" at bounding box center [187, 35] width 371 height 11
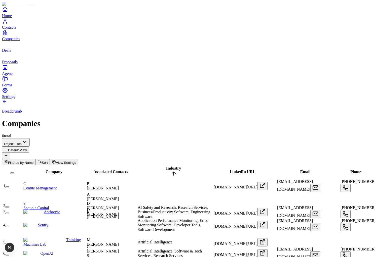
scroll to position [0, 661]
click at [76, 161] on span "View Settings" at bounding box center [66, 163] width 20 height 4
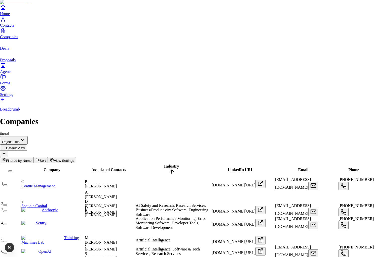
scroll to position [56, 0]
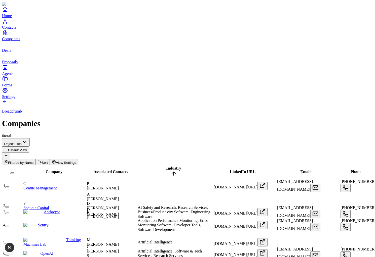
scroll to position [0, 737]
type input "***"
click at [12, 29] on link "Contacts" at bounding box center [187, 23] width 371 height 11
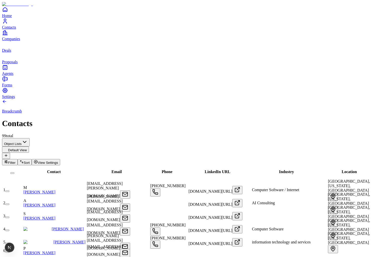
scroll to position [0, 561]
click at [58, 161] on span "View Settings" at bounding box center [48, 163] width 20 height 4
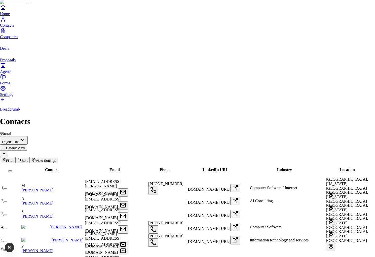
scroll to position [2, 0]
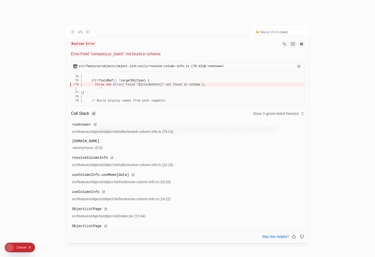
click at [135, 56] on p "Error: Field "company.yc_batch" not found in schema" at bounding box center [188, 54] width 234 height 6
drag, startPoint x: 135, startPoint y: 56, endPoint x: 136, endPoint y: 102, distance: 46.0
click at [136, 102] on div "Runtime Error Error: Field "company.yc_batch" not found in schema src/features/…" at bounding box center [187, 138] width 241 height 205
click at [123, 18] on div at bounding box center [187, 128] width 375 height 257
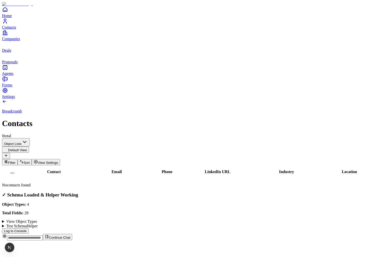
click at [16, 161] on span "Filter" at bounding box center [12, 163] width 8 height 4
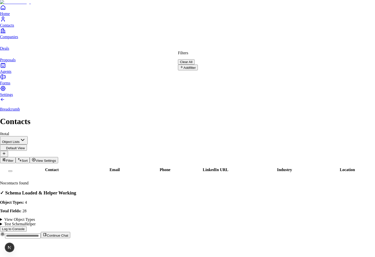
click at [289, 31] on html "Home Contacts Companies Deals Proposals Agents Forms Settings Breadcrumb Contac…" at bounding box center [187, 121] width 375 height 243
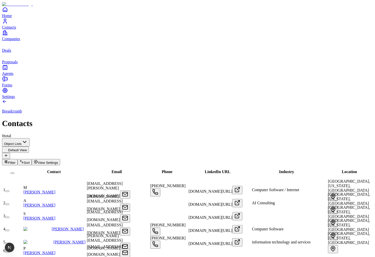
scroll to position [0, 636]
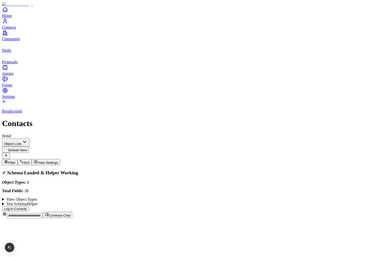
click at [58, 161] on span "View Settings" at bounding box center [48, 163] width 20 height 4
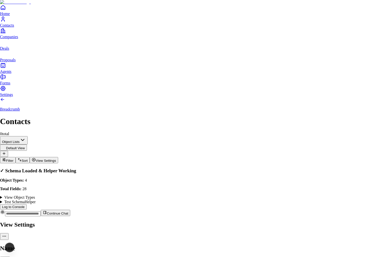
click at [135, 221] on div at bounding box center [187, 221] width 375 height 0
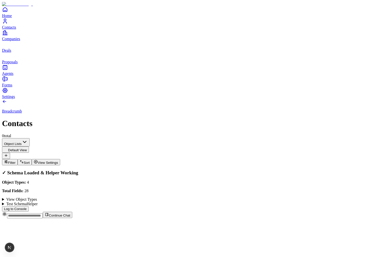
click at [58, 161] on span "View Settings" at bounding box center [48, 163] width 20 height 4
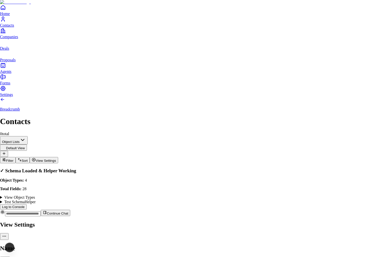
scroll to position [2, 0]
click at [133, 221] on div at bounding box center [187, 221] width 375 height 0
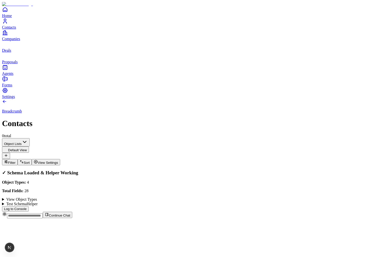
click at [32, 159] on button "Sort" at bounding box center [25, 162] width 14 height 6
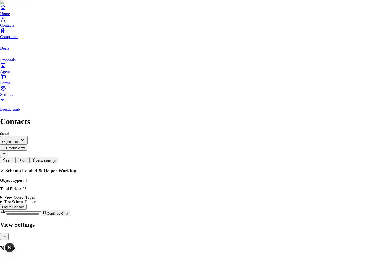
click at [291, 94] on body "**********" at bounding box center [187, 187] width 375 height 375
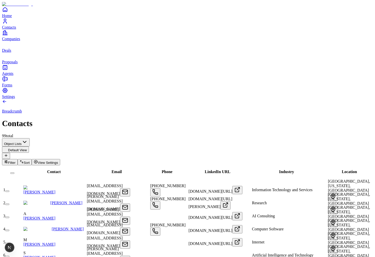
click at [308, 99] on div "Breadcrumb Contacts 99 total" at bounding box center [187, 118] width 371 height 39
click at [16, 161] on span "Filter" at bounding box center [12, 163] width 8 height 4
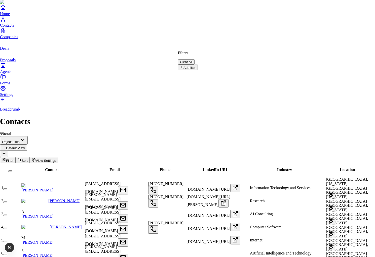
click at [198, 66] on button "Add filter" at bounding box center [188, 68] width 20 height 6
click at [197, 65] on button "Name" at bounding box center [187, 69] width 19 height 8
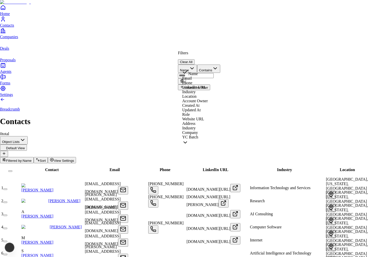
scroll to position [33, 0]
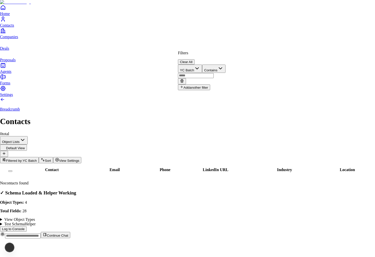
click at [214, 73] on input "text" at bounding box center [196, 75] width 36 height 5
type input "***"
click at [252, 137] on html "Home Contacts Companies Deals Proposals Agents Forms Settings Breadcrumb Contac…" at bounding box center [187, 121] width 375 height 243
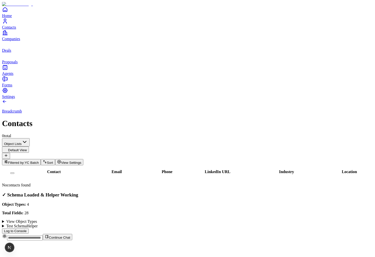
click at [25, 161] on span "Filtered by:" at bounding box center [16, 163] width 17 height 4
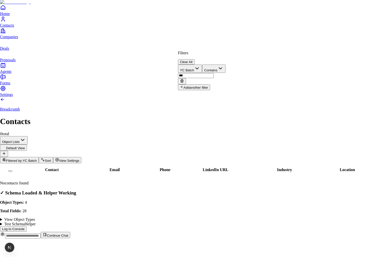
click at [214, 73] on input "***" at bounding box center [196, 75] width 36 height 5
click at [183, 80] on icon at bounding box center [182, 81] width 2 height 2
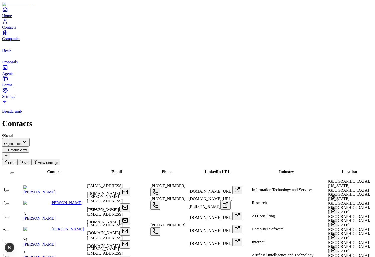
scroll to position [0, 636]
click at [16, 161] on span "Filter" at bounding box center [12, 163] width 8 height 4
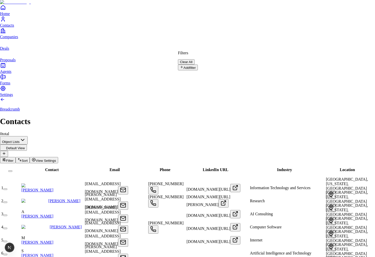
click at [198, 68] on button "Add filter" at bounding box center [188, 68] width 20 height 6
click at [197, 66] on button "Name" at bounding box center [187, 69] width 19 height 8
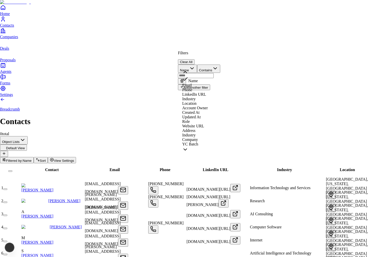
scroll to position [33, 0]
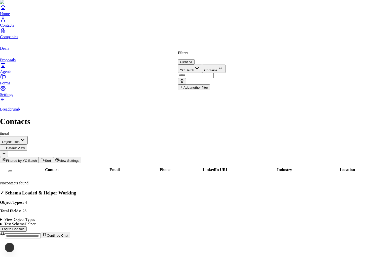
click at [214, 73] on input "text" at bounding box center [196, 75] width 36 height 5
type input "***"
click at [290, 121] on html "Home Contacts Companies Deals Proposals Agents Forms Settings Breadcrumb Contac…" at bounding box center [187, 121] width 375 height 243
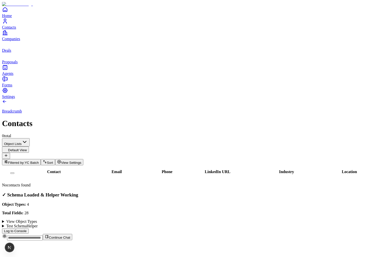
click at [41, 159] on button "Filtered by: YC Batch" at bounding box center [21, 162] width 39 height 6
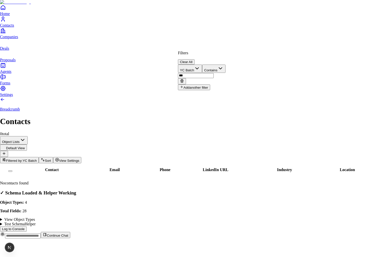
click at [194, 59] on button "Clear All" at bounding box center [186, 61] width 17 height 5
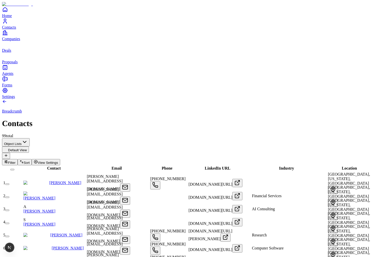
click at [8, 36] on icon "Companies" at bounding box center [5, 33] width 6 height 6
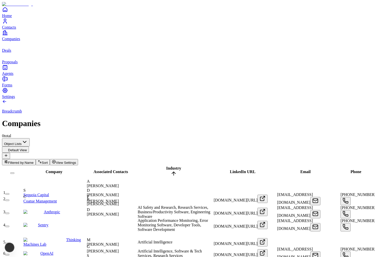
scroll to position [0, 737]
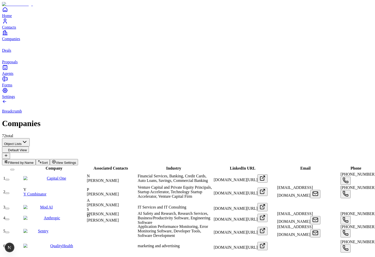
click at [34, 161] on span "Name" at bounding box center [29, 163] width 9 height 4
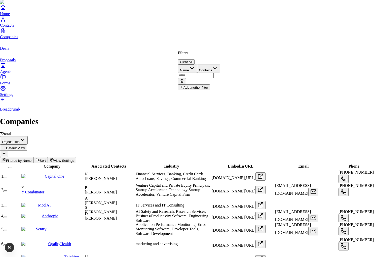
click at [184, 79] on icon at bounding box center [182, 81] width 4 height 4
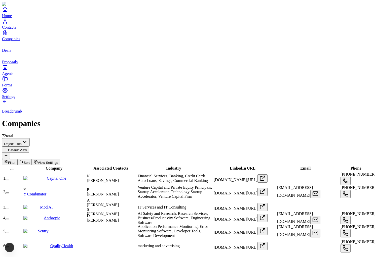
click at [18, 159] on button "Filter" at bounding box center [10, 162] width 16 height 6
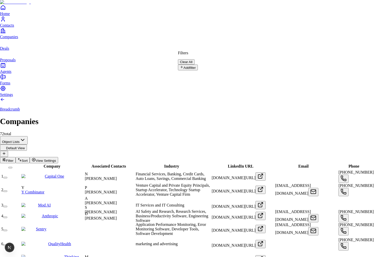
click at [198, 65] on button "Add filter" at bounding box center [188, 68] width 20 height 6
click at [197, 65] on button "Name" at bounding box center [187, 69] width 19 height 8
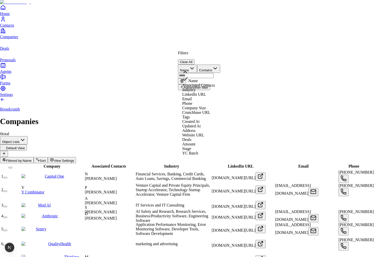
scroll to position [49, 0]
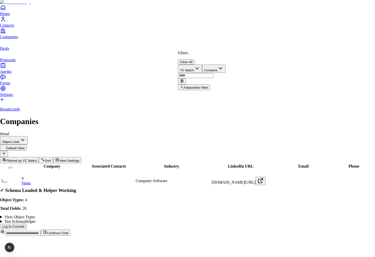
click at [214, 73] on input "text" at bounding box center [196, 75] width 36 height 5
click at [194, 59] on button "Clear All" at bounding box center [186, 61] width 17 height 5
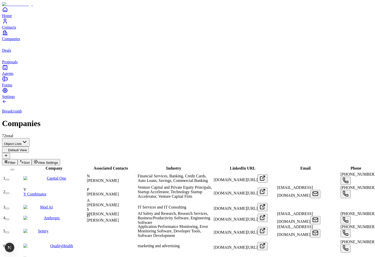
click at [16, 29] on span "Contacts" at bounding box center [9, 27] width 14 height 4
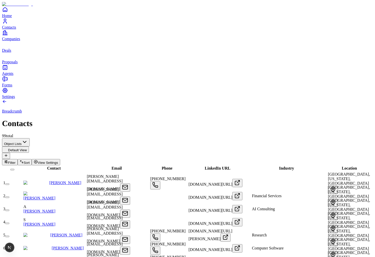
click at [16, 161] on span "Filter" at bounding box center [12, 163] width 8 height 4
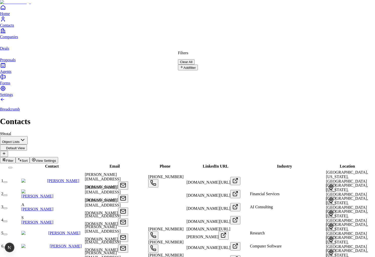
click at [198, 60] on div "Filters Clear All" at bounding box center [188, 58] width 20 height 14
click at [198, 66] on button "Add filter" at bounding box center [188, 68] width 20 height 6
click at [197, 65] on button "Name" at bounding box center [187, 69] width 19 height 8
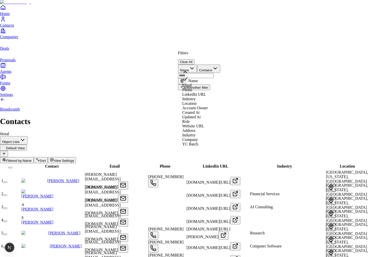
scroll to position [33, 0]
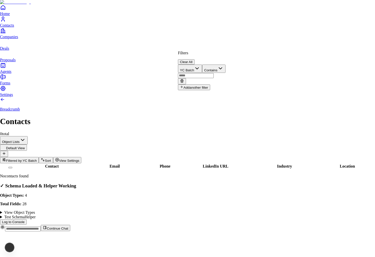
click at [238, 34] on html "Home Contacts Companies Deals Proposals Agents Forms Settings Breadcrumb Contac…" at bounding box center [187, 118] width 375 height 236
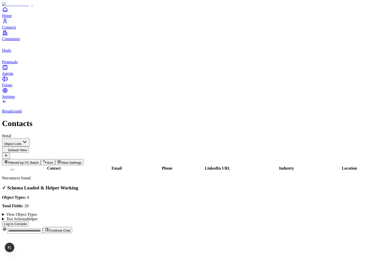
scroll to position [0, 376]
click at [297, 99] on div "Breadcrumb Contacts 0 total" at bounding box center [187, 118] width 371 height 39
click at [25, 161] on span "Filtered by:" at bounding box center [16, 163] width 17 height 4
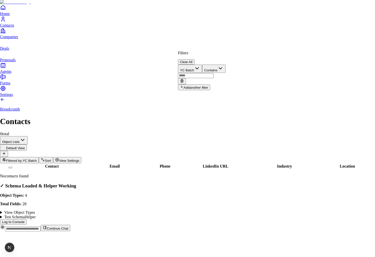
click at [194, 59] on button "Clear All" at bounding box center [186, 61] width 17 height 5
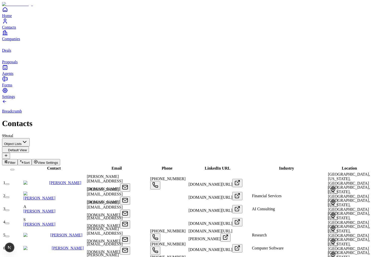
scroll to position [0, 550]
click at [16, 161] on span "Filter" at bounding box center [12, 163] width 8 height 4
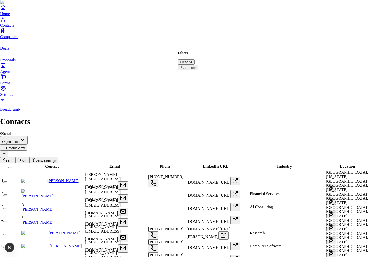
click at [198, 60] on div "Filters Clear All" at bounding box center [188, 58] width 20 height 14
click at [198, 65] on button "Add filter" at bounding box center [188, 68] width 20 height 6
click at [197, 65] on button "Name" at bounding box center [187, 69] width 19 height 8
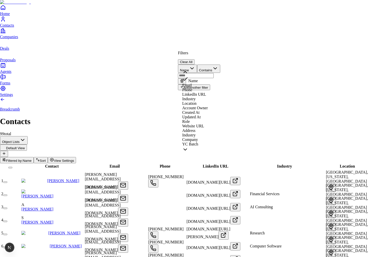
scroll to position [33, 0]
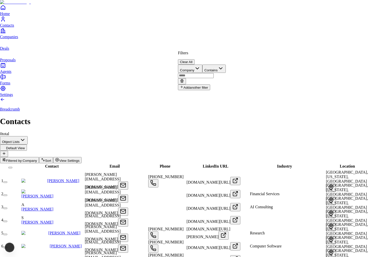
click at [214, 73] on input "text" at bounding box center [196, 75] width 36 height 5
type input "***"
click at [226, 51] on div "Filters Clear All Company Contains Add another filter" at bounding box center [202, 70] width 48 height 39
click at [194, 59] on button "Clear All" at bounding box center [186, 61] width 17 height 5
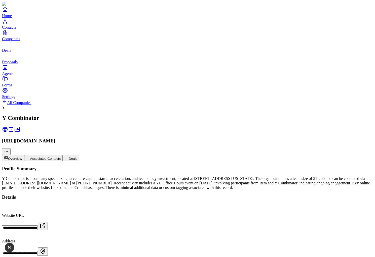
type input "***"
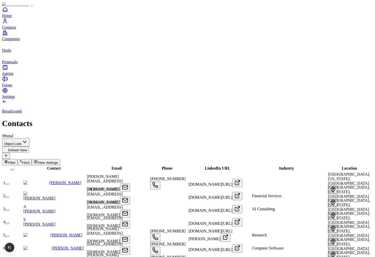
scroll to position [0, 636]
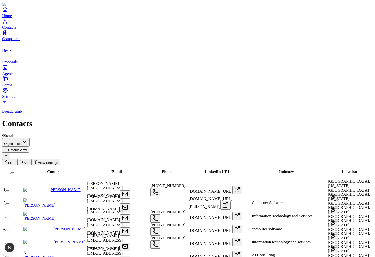
drag, startPoint x: 242, startPoint y: 58, endPoint x: 265, endPoint y: 58, distance: 22.6
click at [225, 99] on div "Breadcrumb Contacts 99 total" at bounding box center [187, 118] width 371 height 39
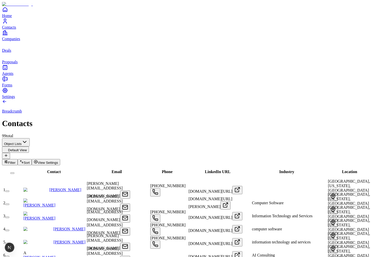
click at [16, 161] on span "Filter" at bounding box center [12, 163] width 8 height 4
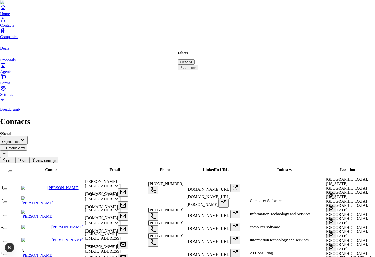
click at [197, 66] on button "Add filter" at bounding box center [188, 68] width 20 height 6
click at [197, 65] on button "Name" at bounding box center [187, 69] width 19 height 8
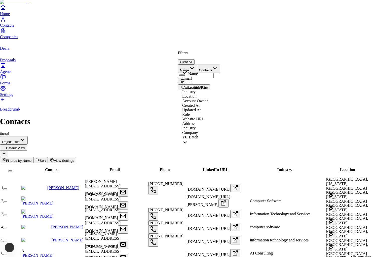
scroll to position [33, 0]
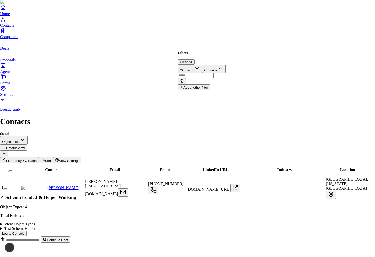
click at [214, 73] on input "text" at bounding box center [196, 75] width 36 height 5
type input "***"
click at [250, 39] on html "Home Contacts Companies Deals Proposals Agents Forms Settings Breadcrumb Contac…" at bounding box center [187, 123] width 375 height 247
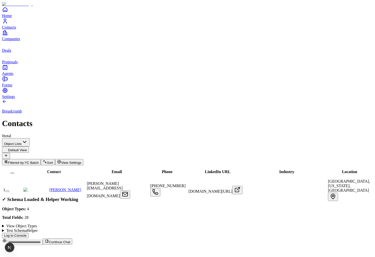
click at [39, 161] on span "YC Batch" at bounding box center [32, 163] width 14 height 4
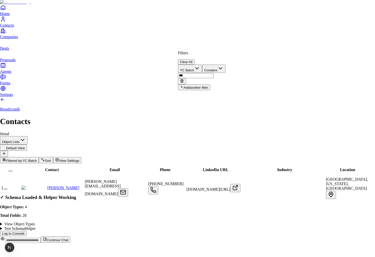
click at [194, 59] on button "Clear All" at bounding box center [186, 61] width 17 height 5
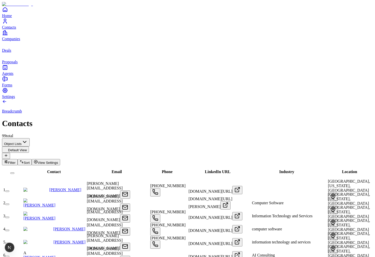
scroll to position [0, 0]
click at [111, 170] on span "Email" at bounding box center [116, 172] width 10 height 4
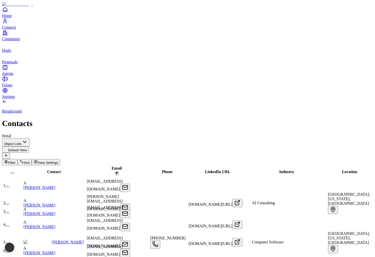
click at [102, 166] on div "Email" at bounding box center [117, 172] width 62 height 12
click at [111, 166] on span "Email" at bounding box center [116, 168] width 10 height 4
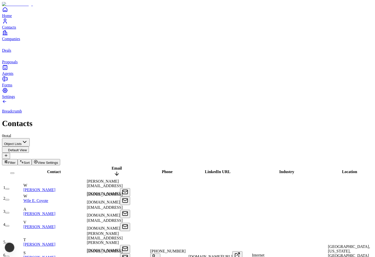
click at [111, 166] on span "Email" at bounding box center [116, 168] width 10 height 4
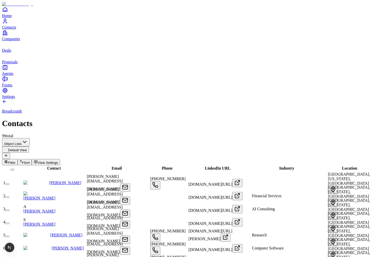
click at [47, 166] on span "Contact" at bounding box center [54, 168] width 14 height 4
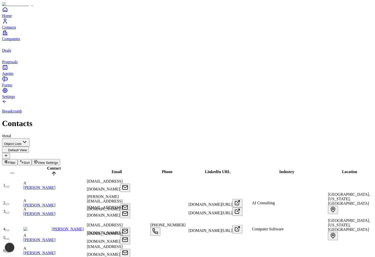
click at [47, 166] on span "Contact" at bounding box center [54, 168] width 14 height 4
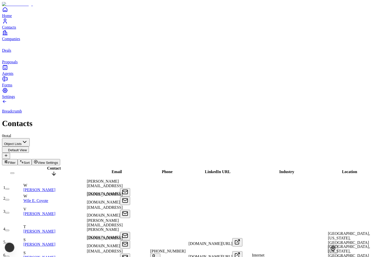
click at [47, 166] on span "Contact" at bounding box center [54, 168] width 14 height 4
